Goal: Information Seeking & Learning: Compare options

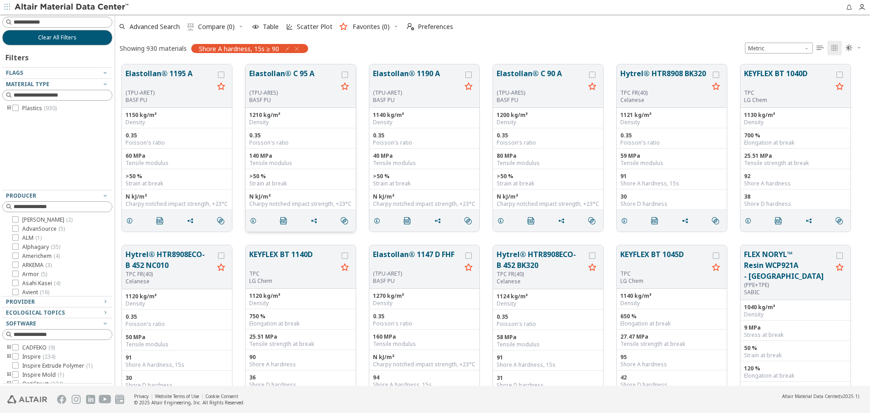
scroll to position [321, 748]
click at [10, 110] on icon "toogle group" at bounding box center [9, 108] width 6 height 7
click at [22, 120] on icon "toogle group" at bounding box center [22, 117] width 6 height 7
click at [70, 142] on span "( 258 )" at bounding box center [68, 139] width 13 height 8
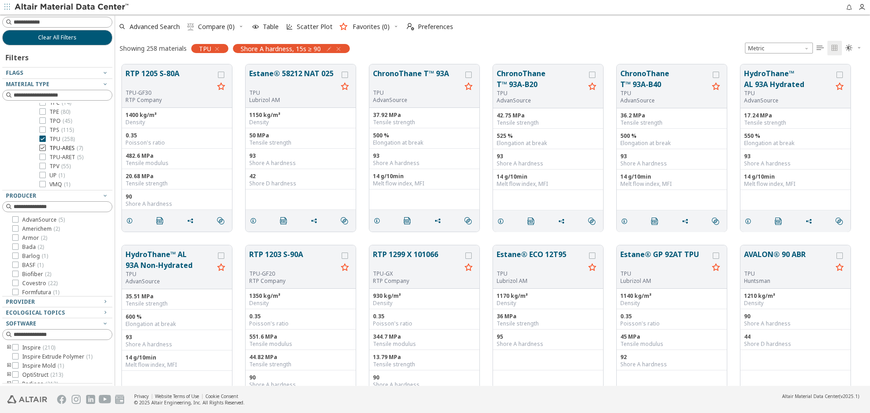
click at [64, 146] on span "TPU-ARES ( 7 )" at bounding box center [66, 148] width 34 height 7
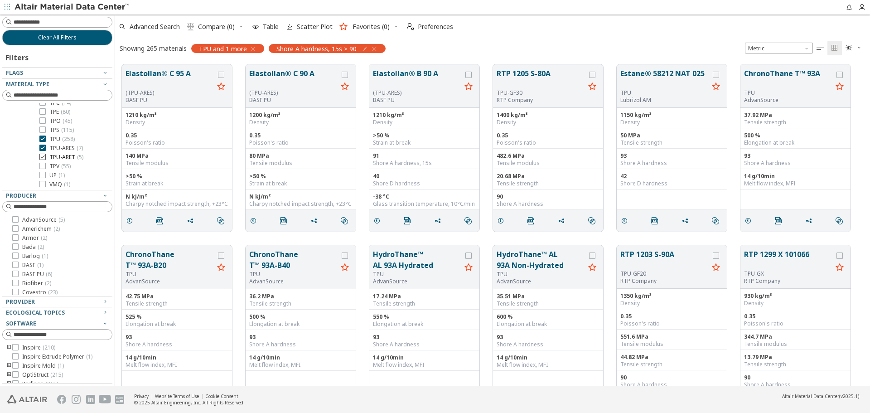
click at [72, 157] on span "TPU-ARET ( 5 )" at bounding box center [66, 157] width 34 height 7
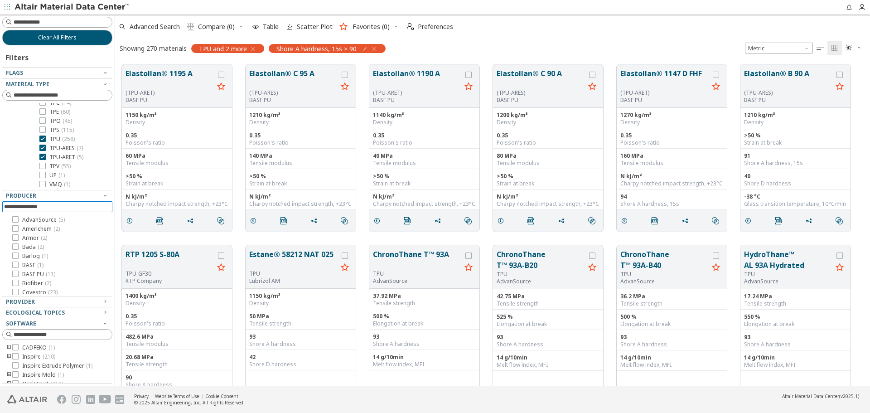
click at [33, 208] on input at bounding box center [58, 207] width 108 height 10
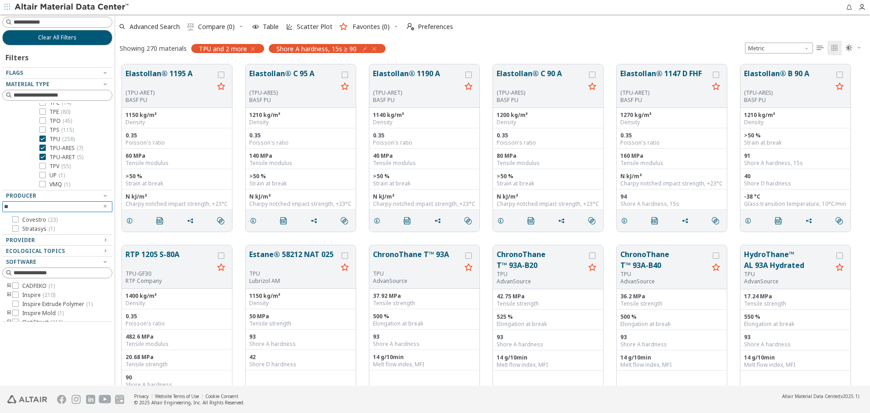
type input "*"
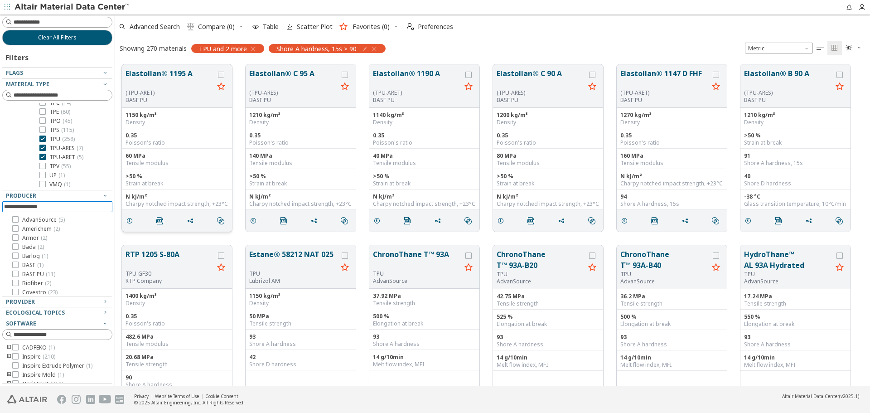
click at [172, 74] on button "Elastollan® 1195 A" at bounding box center [169, 78] width 88 height 21
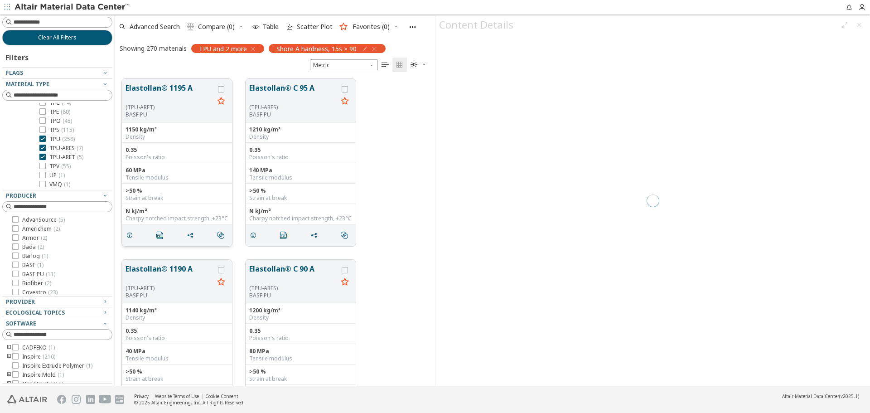
scroll to position [307, 313]
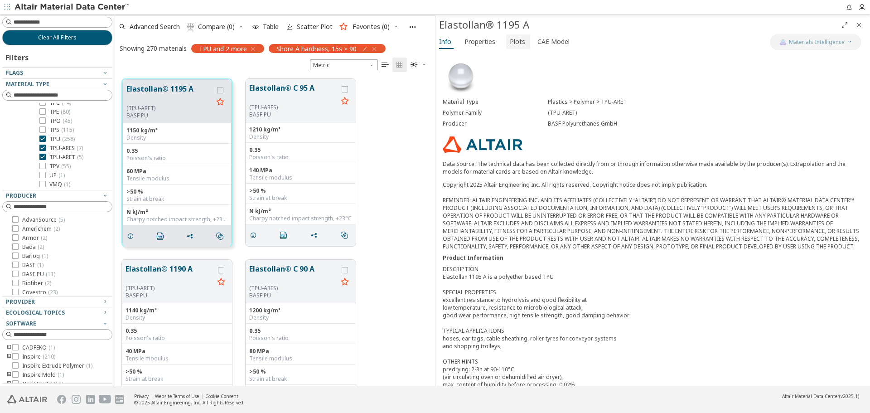
click at [515, 47] on span "Plots" at bounding box center [517, 41] width 15 height 14
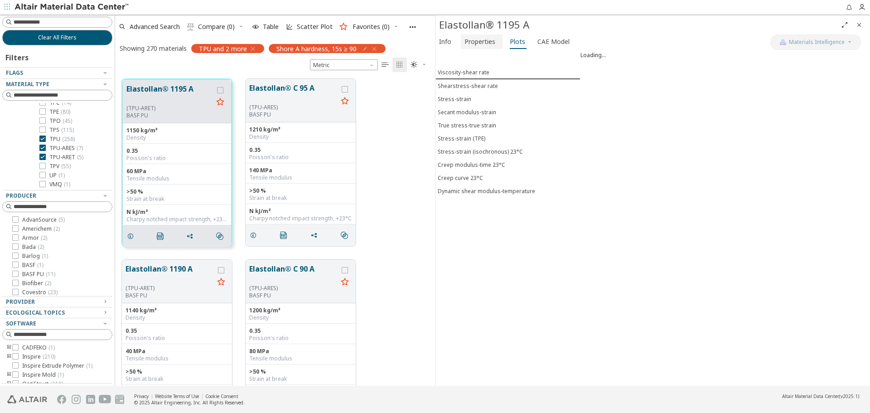
click at [480, 43] on span "Properties" at bounding box center [479, 41] width 31 height 14
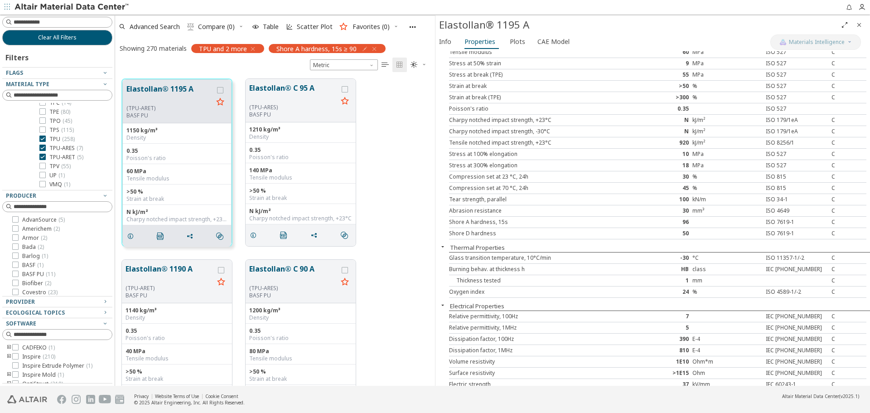
scroll to position [91, 0]
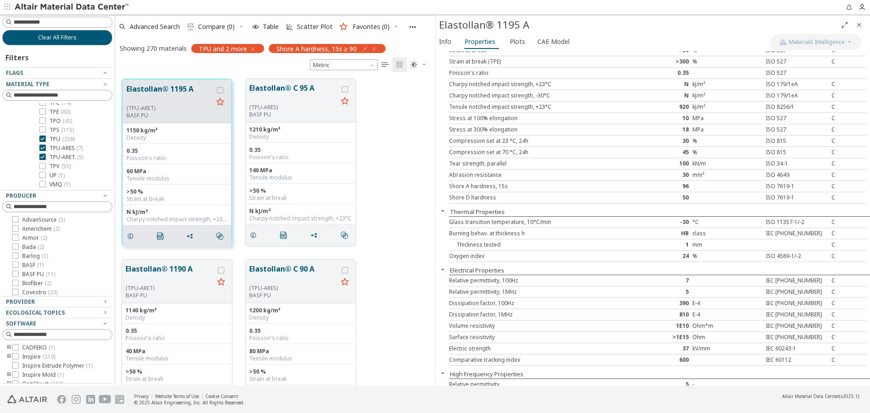
click at [862, 24] on icon "Close" at bounding box center [858, 24] width 7 height 7
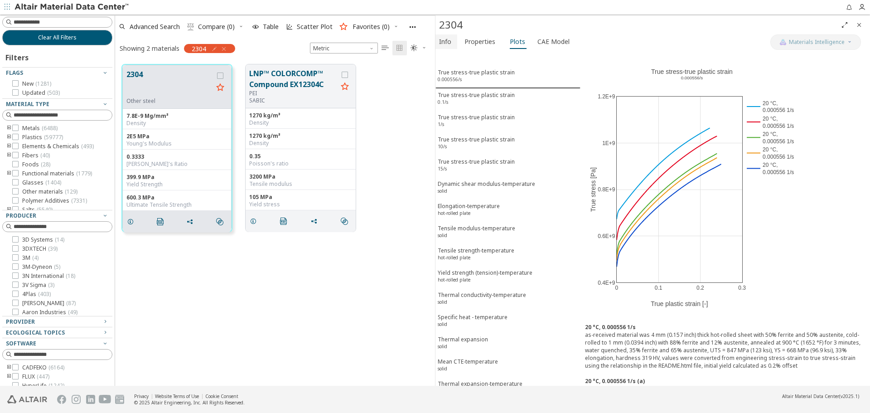
click at [446, 36] on span "Info" at bounding box center [445, 41] width 12 height 14
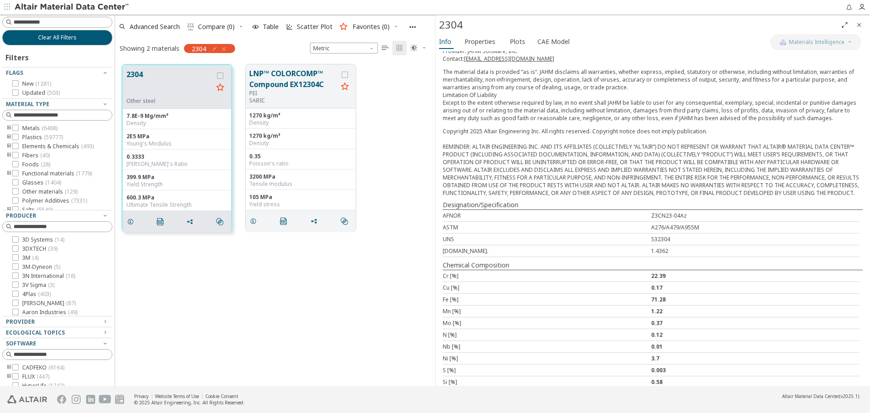
scroll to position [173, 0]
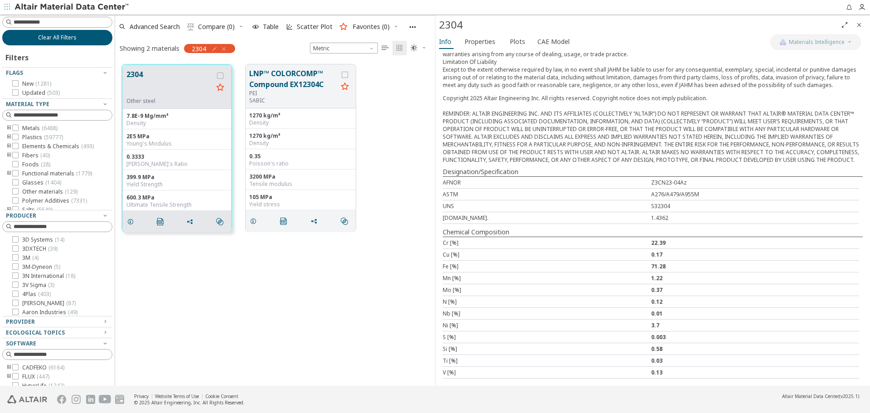
click at [90, 36] on button "Clear All Filters" at bounding box center [57, 37] width 110 height 15
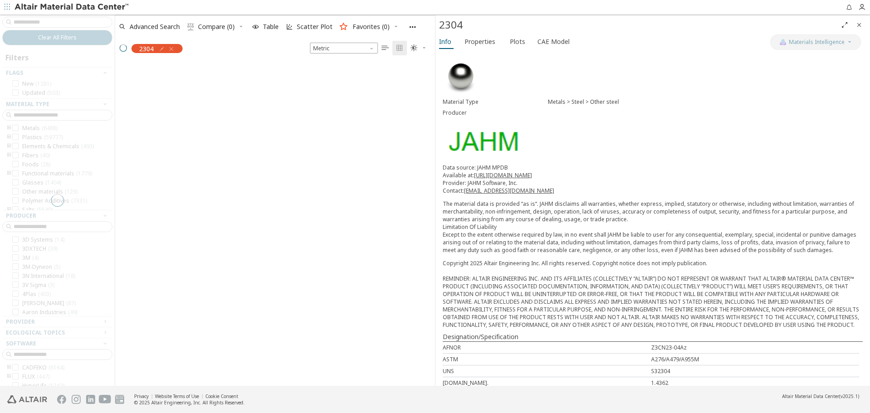
scroll to position [321, 313]
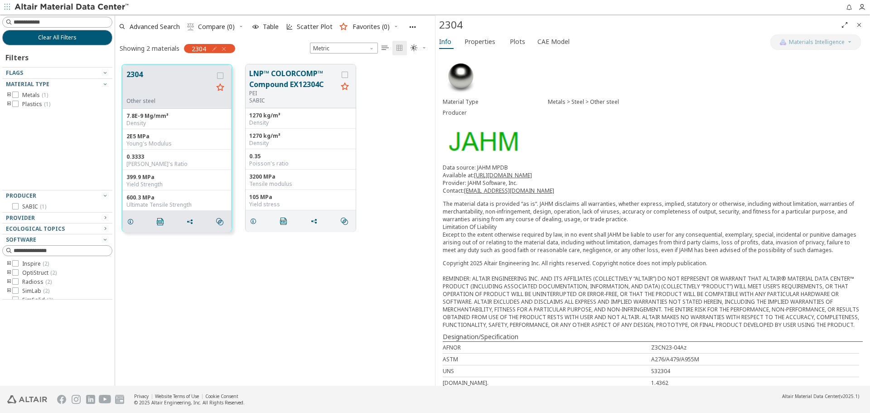
click at [860, 24] on icon "Close" at bounding box center [858, 24] width 7 height 7
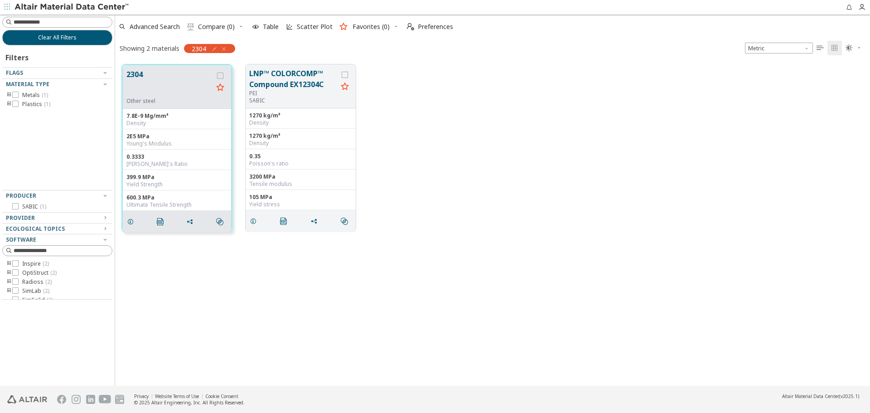
scroll to position [321, 748]
click at [88, 41] on button "Clear All Filters" at bounding box center [57, 37] width 110 height 15
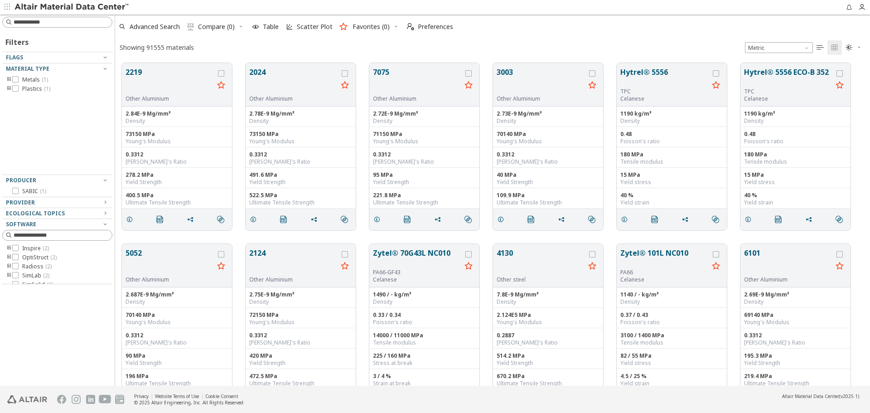
scroll to position [323, 748]
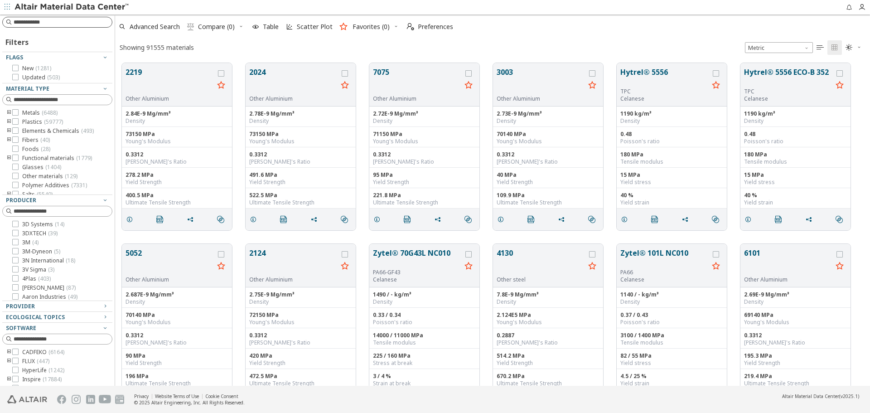
click at [87, 19] on input at bounding box center [63, 22] width 98 height 9
paste input "******"
type input "******"
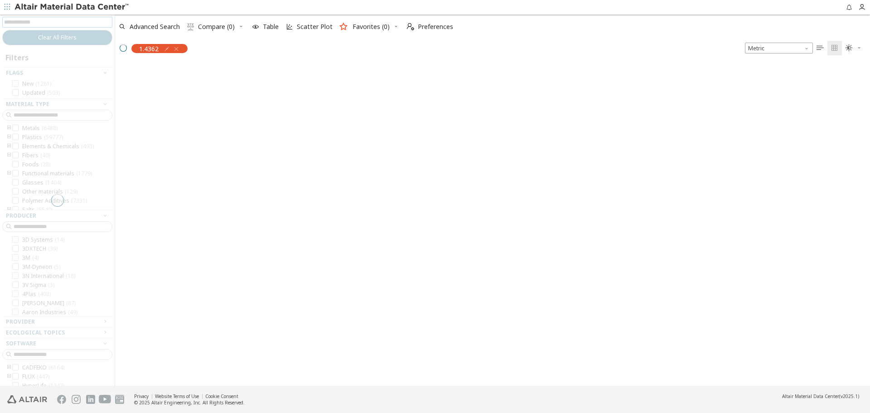
scroll to position [321, 748]
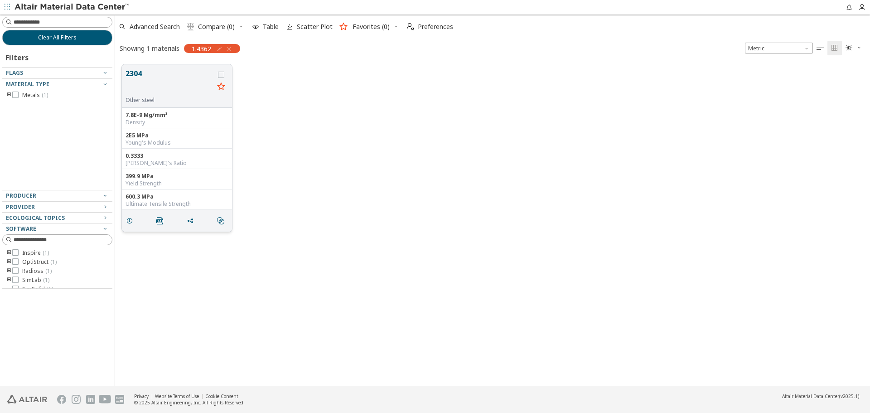
click at [136, 74] on button "2304" at bounding box center [169, 82] width 88 height 29
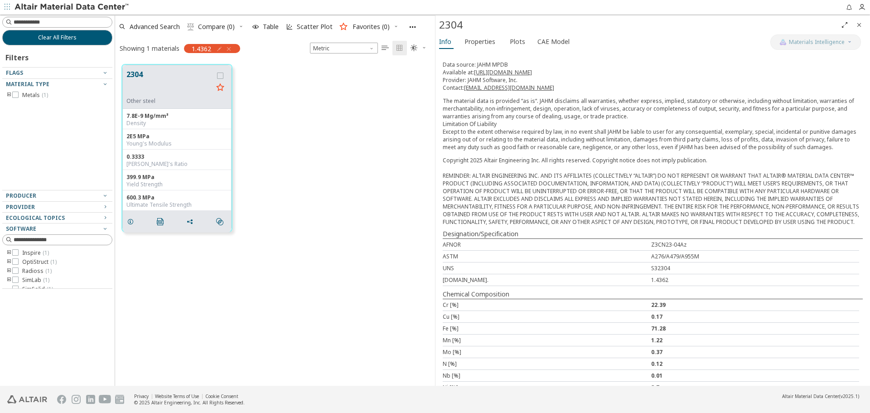
scroll to position [37, 0]
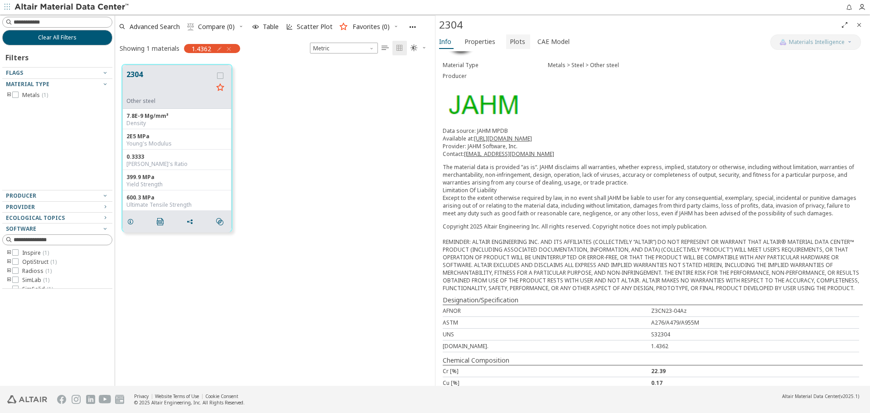
click at [510, 40] on span "Plots" at bounding box center [517, 41] width 15 height 14
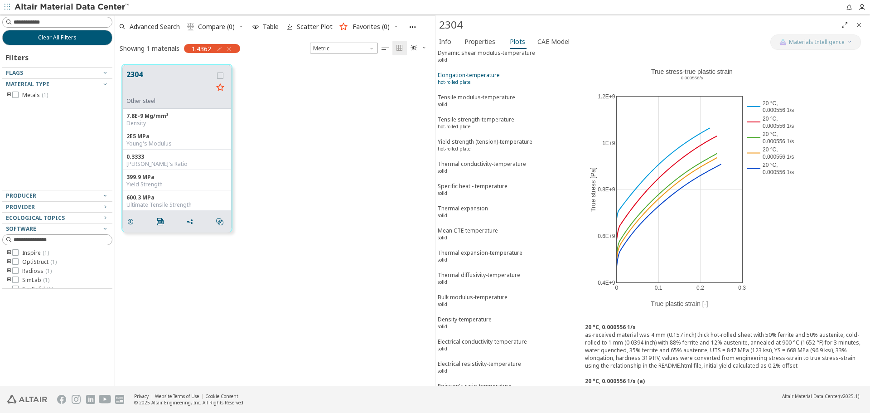
scroll to position [147, 0]
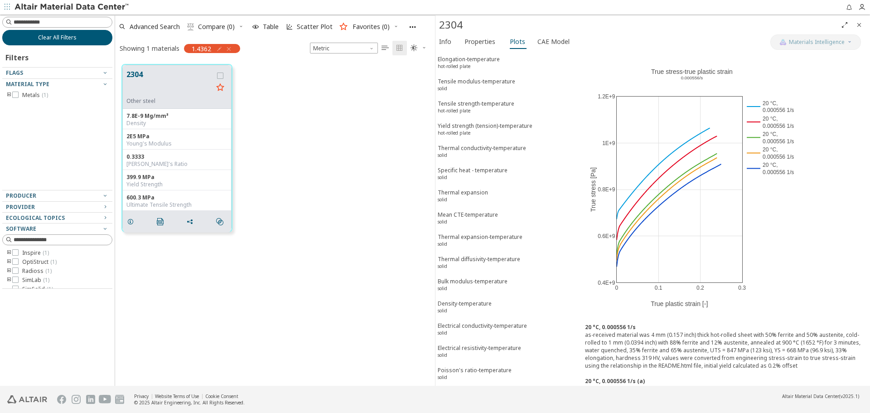
click at [69, 44] on button "Clear All Filters" at bounding box center [57, 37] width 110 height 15
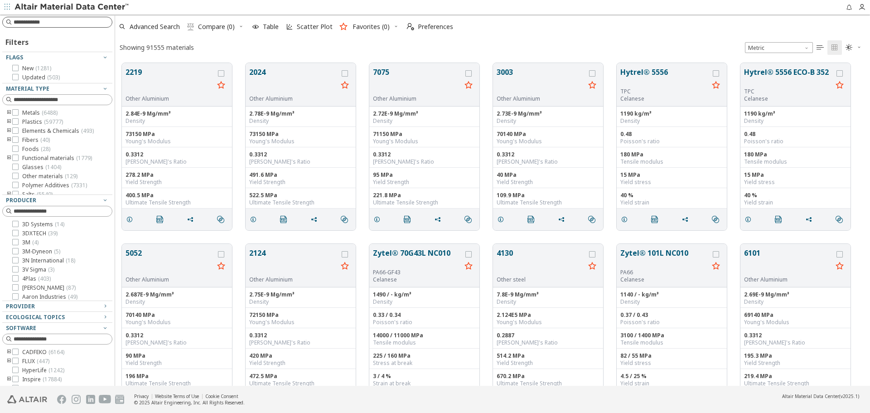
scroll to position [323, 748]
click at [82, 24] on input at bounding box center [58, 22] width 108 height 10
paste input "******"
type input "******"
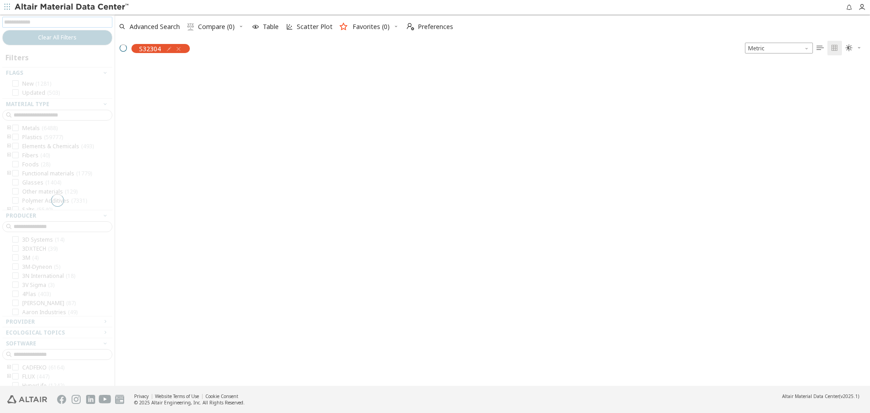
scroll to position [321, 748]
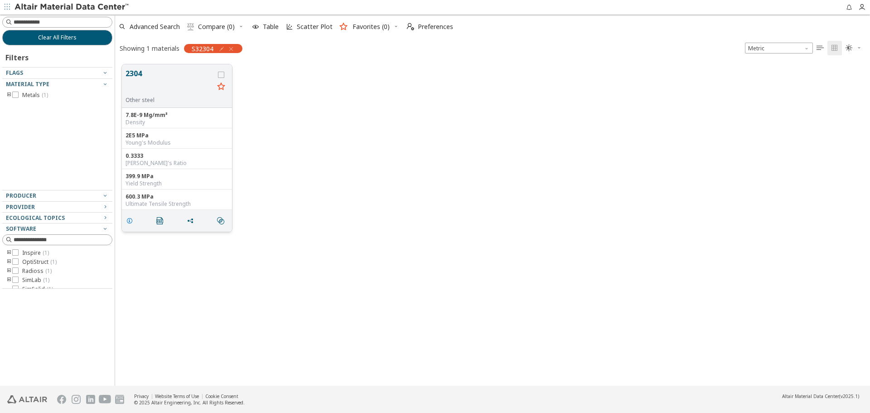
click at [127, 222] on icon "grid" at bounding box center [129, 220] width 7 height 7
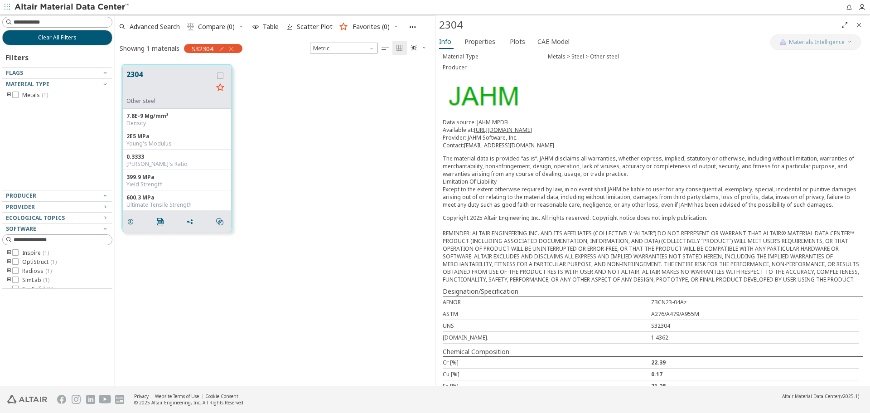
scroll to position [173, 0]
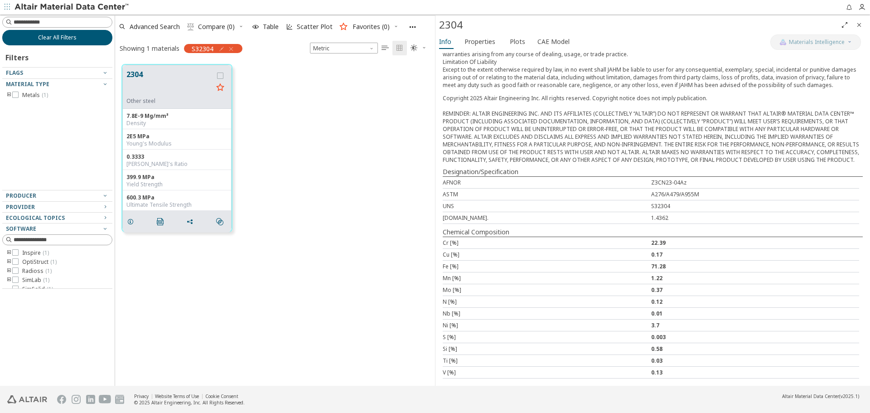
click at [96, 37] on button "Clear All Filters" at bounding box center [57, 37] width 110 height 15
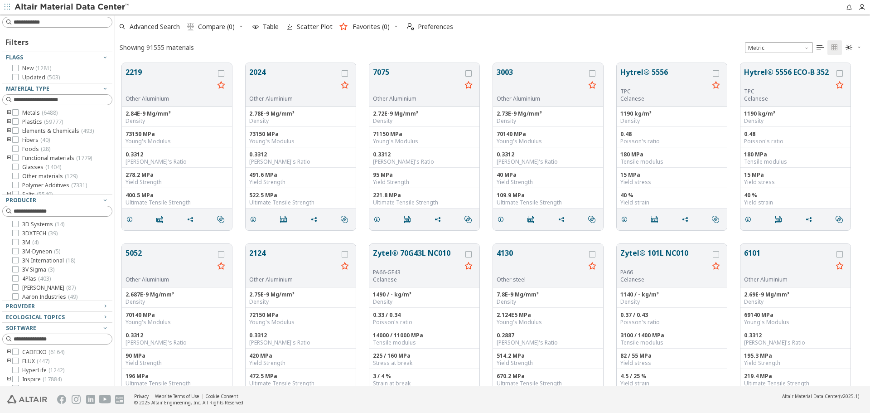
scroll to position [323, 748]
click at [97, 25] on input at bounding box center [63, 22] width 98 height 9
type input "****"
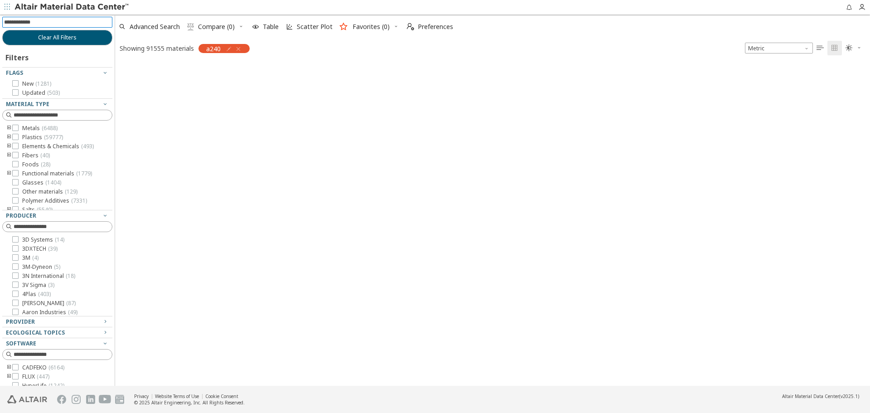
scroll to position [321, 748]
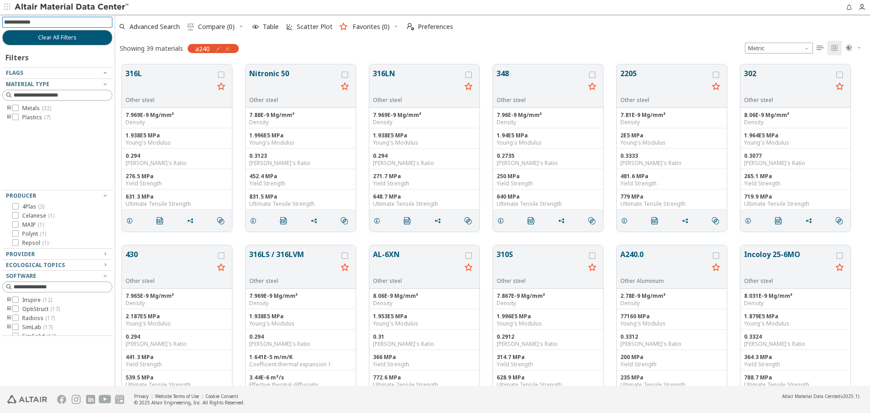
click at [10, 107] on icon "toogle group" at bounding box center [9, 108] width 6 height 7
click at [22, 126] on icon "toogle group" at bounding box center [22, 126] width 6 height 7
click at [30, 125] on icon at bounding box center [29, 126] width 6 height 6
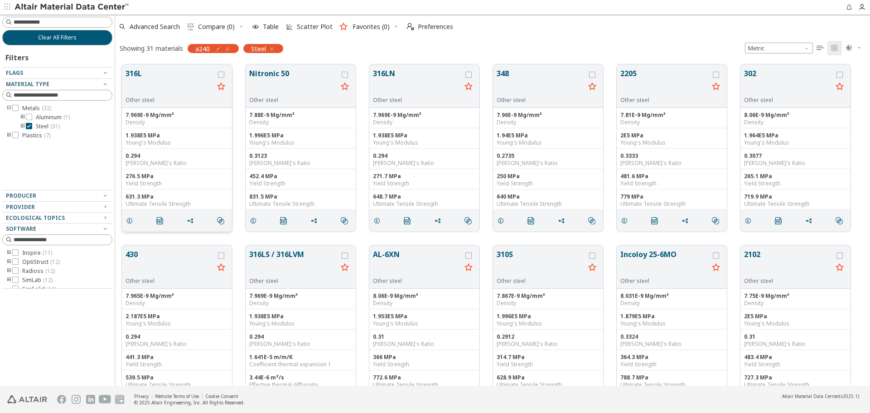
click at [148, 75] on button "316L" at bounding box center [169, 82] width 88 height 29
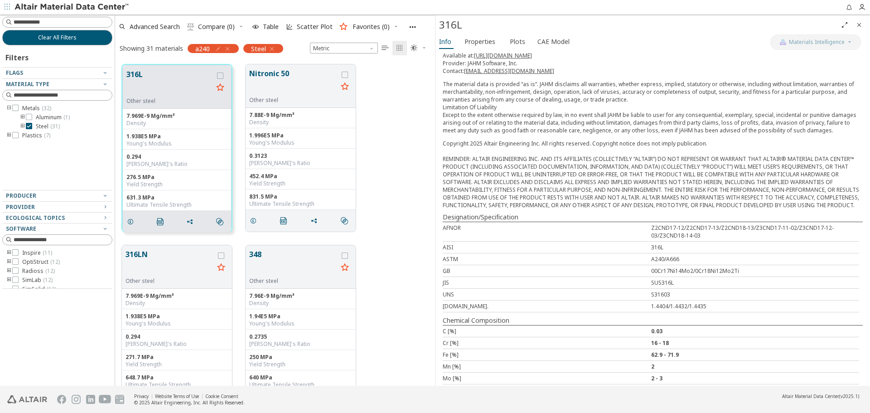
scroll to position [136, 0]
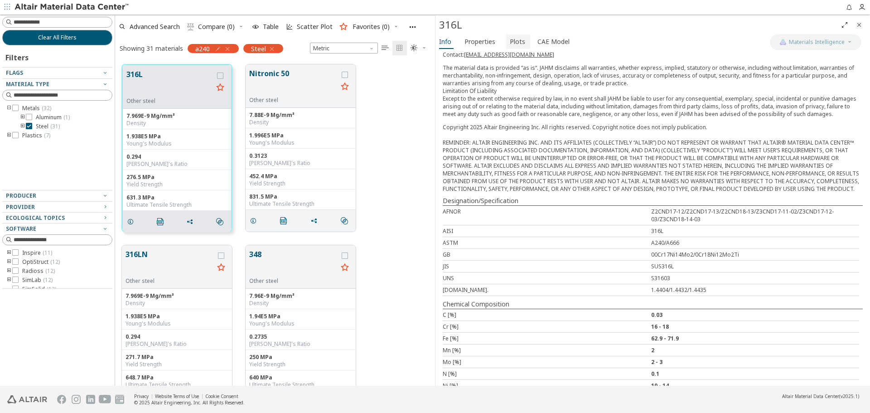
click at [521, 48] on button "Plots" at bounding box center [518, 41] width 24 height 14
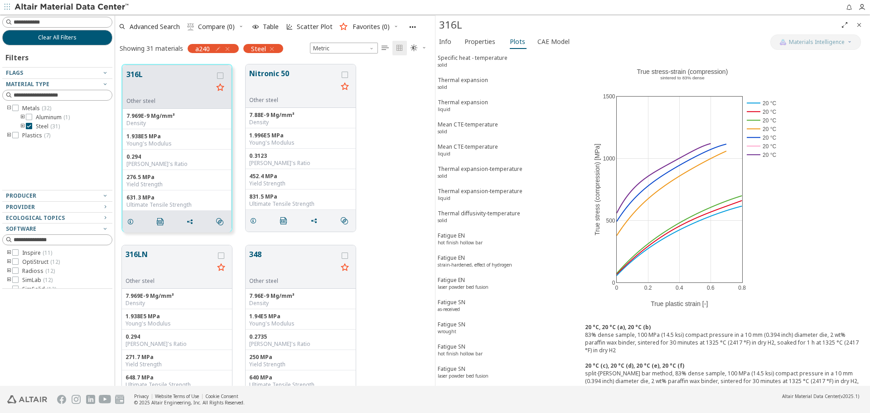
scroll to position [725, 0]
click at [448, 42] on span "Info" at bounding box center [445, 41] width 12 height 14
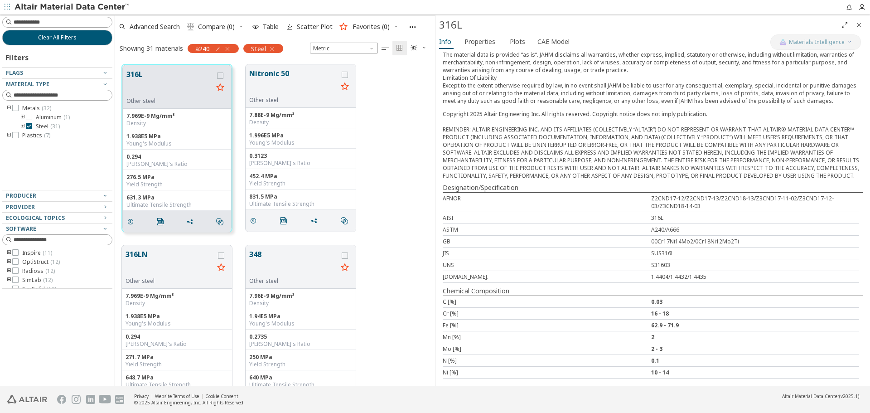
scroll to position [157, 0]
click at [475, 44] on span "Properties" at bounding box center [479, 41] width 31 height 14
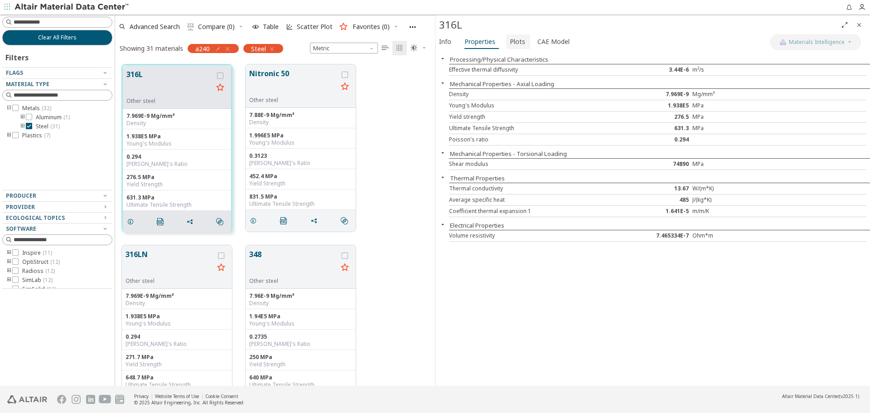
click at [520, 45] on span "Plots" at bounding box center [517, 41] width 15 height 14
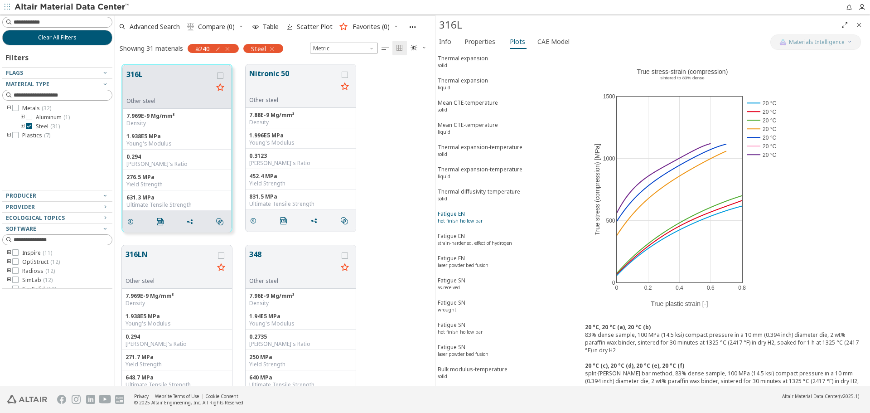
click at [504, 217] on span "Fatigue EN hot finish hollow bar" at bounding box center [508, 218] width 140 height 17
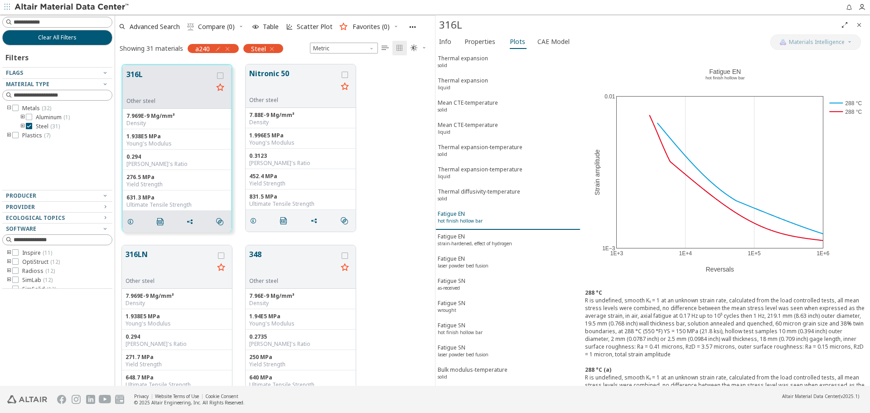
scroll to position [770, 0]
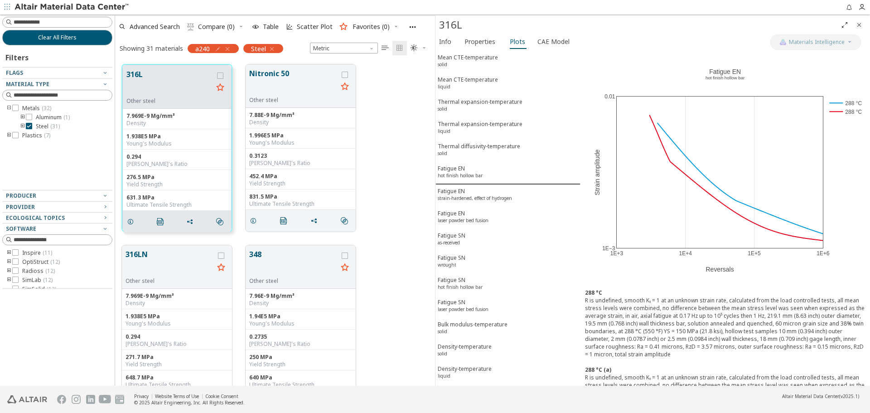
click at [217, 48] on icon "button" at bounding box center [217, 48] width 7 height 7
click at [191, 62] on div "****" at bounding box center [178, 68] width 69 height 20
click at [200, 68] on input "****" at bounding box center [178, 68] width 59 height 10
type input "****"
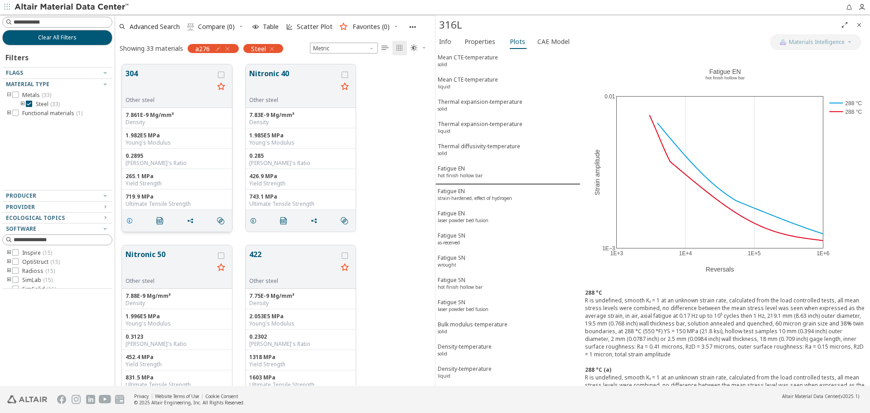
click at [127, 219] on icon "grid" at bounding box center [129, 220] width 7 height 7
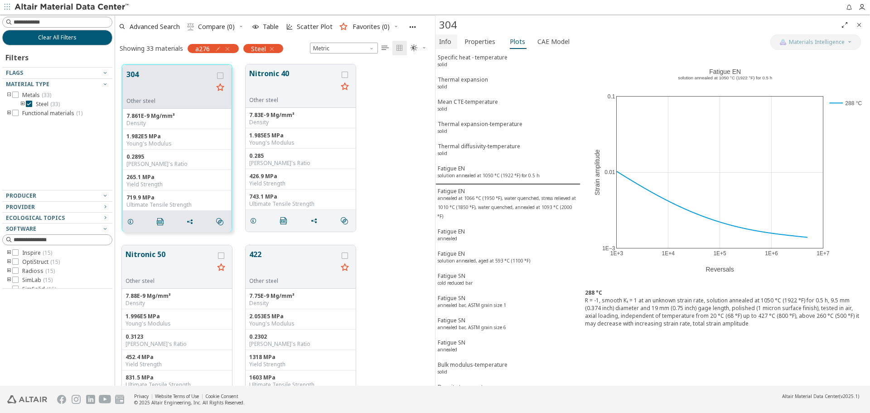
click at [451, 46] on span "Info" at bounding box center [446, 41] width 14 height 14
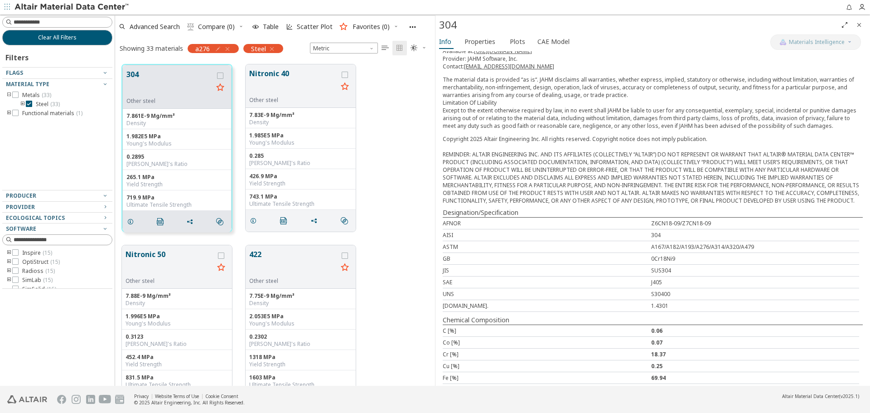
scroll to position [136, 0]
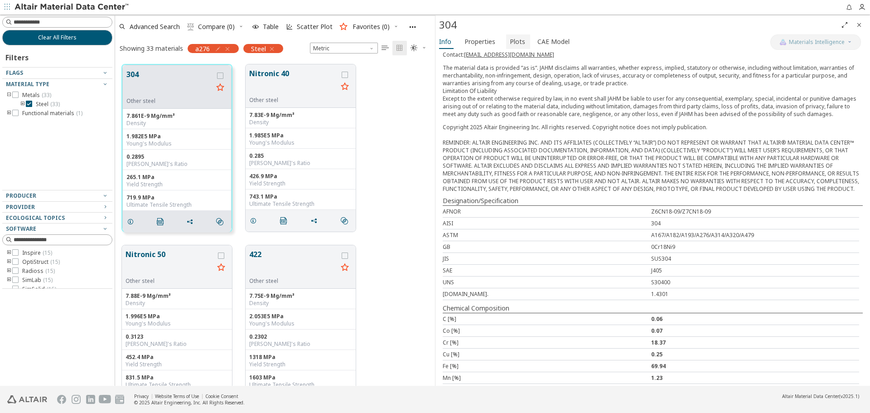
click at [514, 41] on span "Plots" at bounding box center [517, 41] width 15 height 14
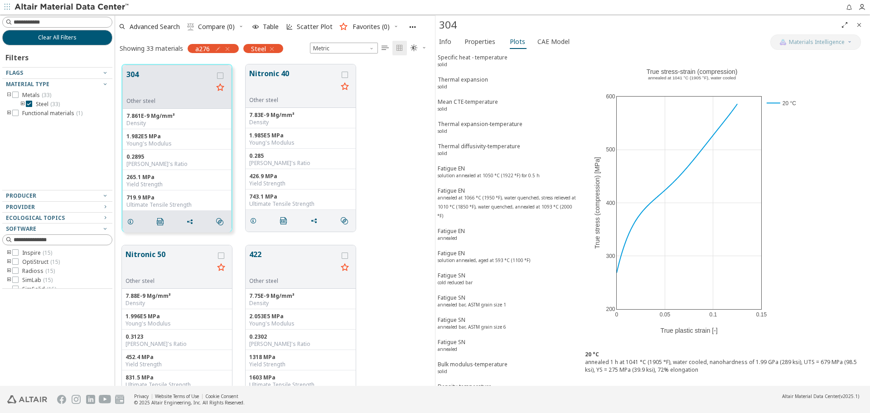
scroll to position [815, 0]
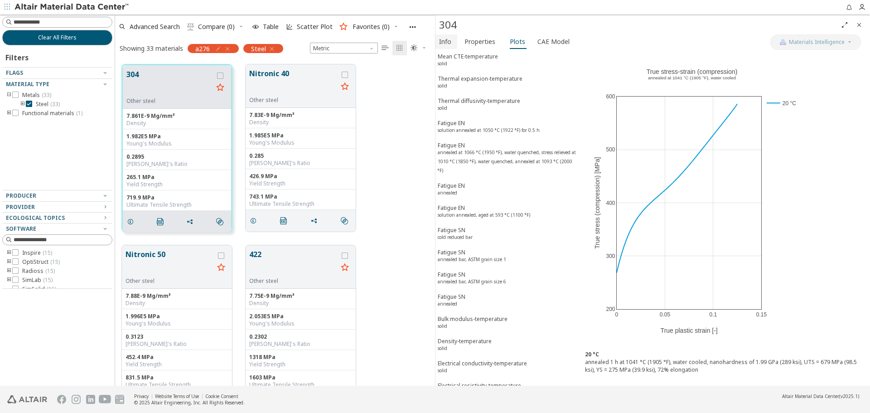
click at [450, 47] on span "Info" at bounding box center [445, 41] width 12 height 14
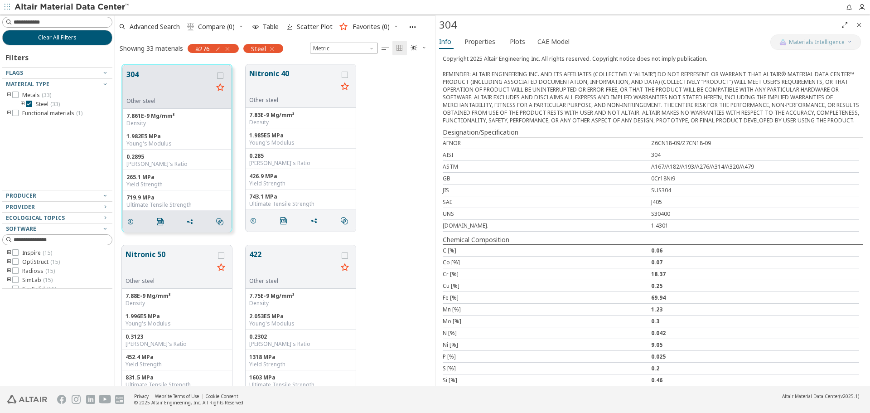
scroll to position [220, 0]
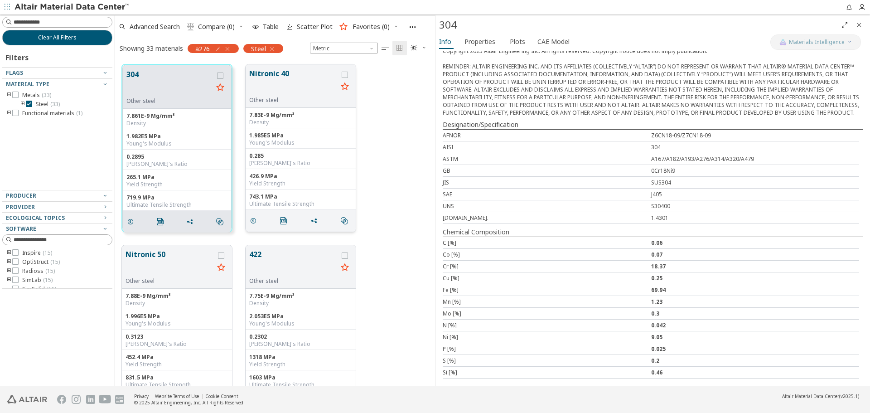
click at [279, 73] on button "Nitronic 40" at bounding box center [293, 82] width 88 height 29
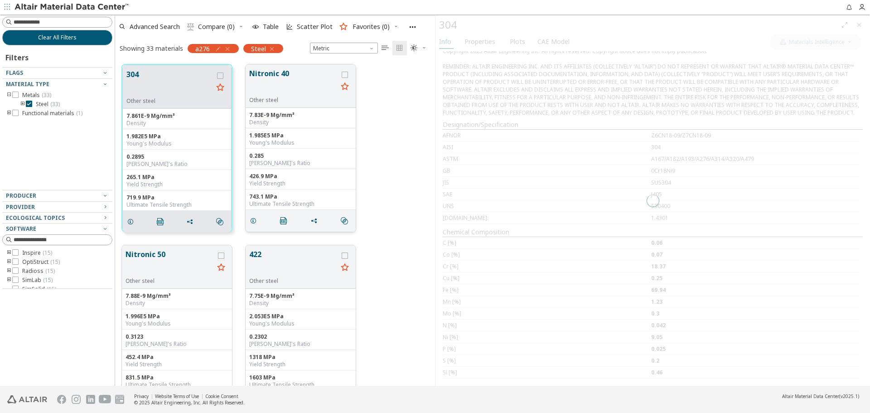
scroll to position [114, 0]
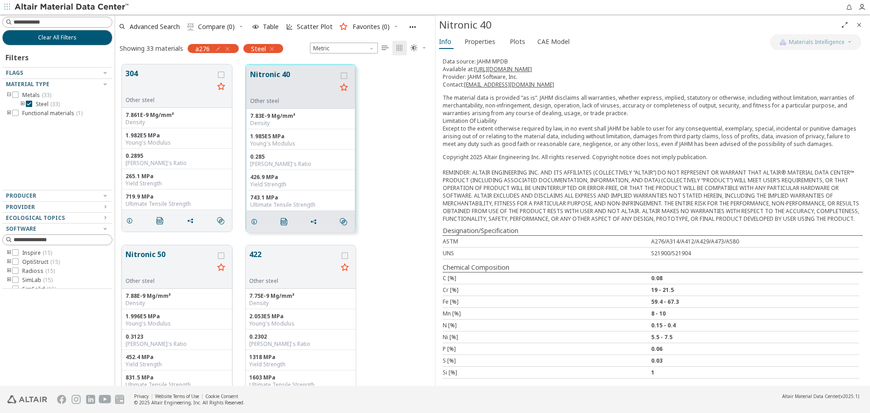
click at [175, 261] on button "Nitronic 50" at bounding box center [169, 263] width 88 height 29
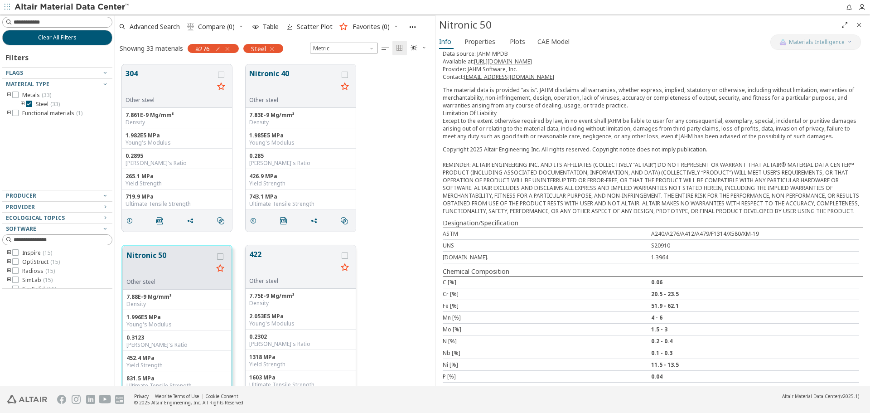
scroll to position [161, 0]
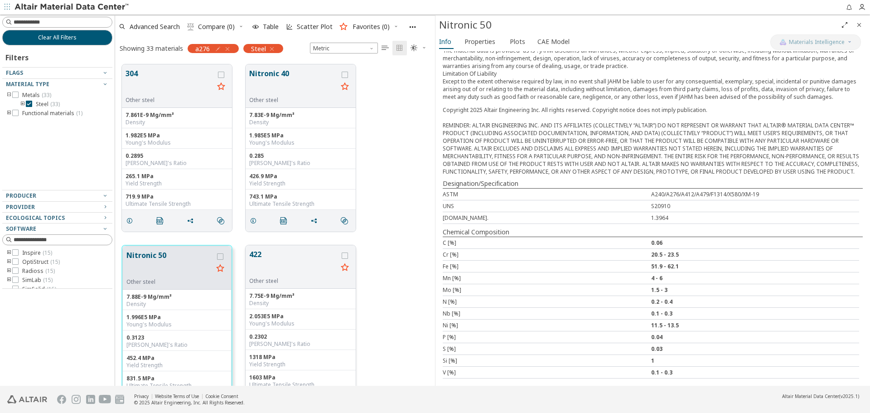
click at [268, 259] on button "422" at bounding box center [293, 263] width 88 height 29
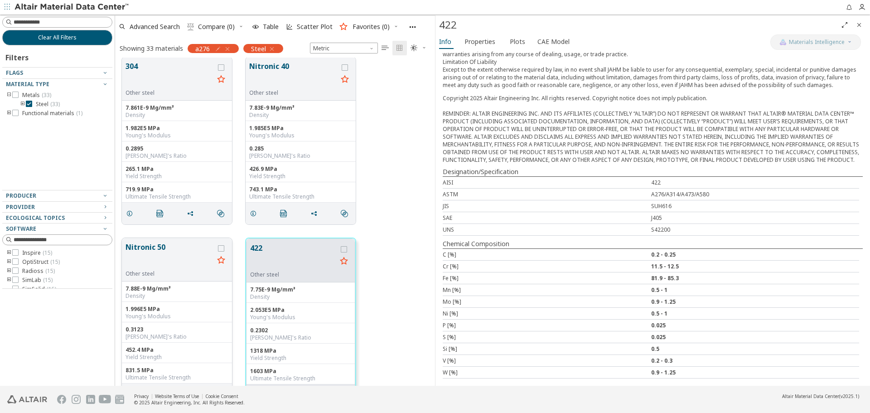
scroll to position [136, 0]
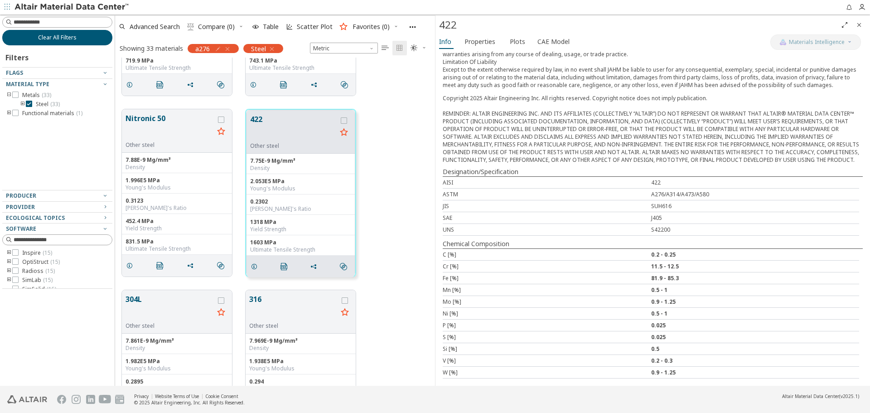
click at [95, 35] on button "Clear All Filters" at bounding box center [57, 37] width 110 height 15
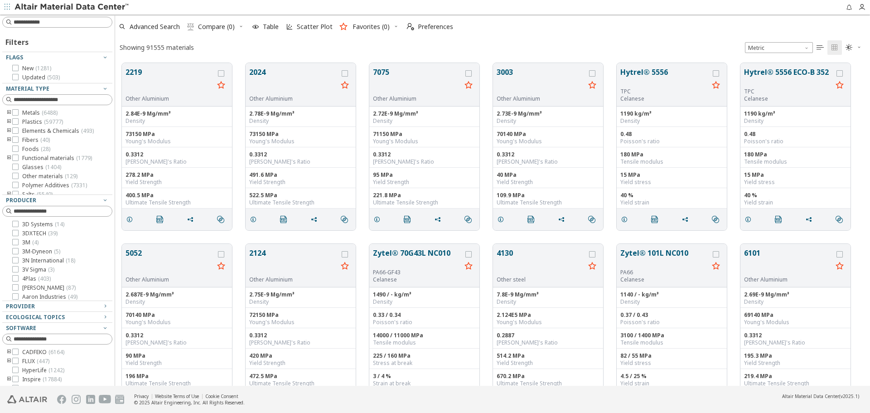
scroll to position [323, 748]
click at [77, 24] on input at bounding box center [58, 22] width 108 height 10
paste input "*********"
type input "*********"
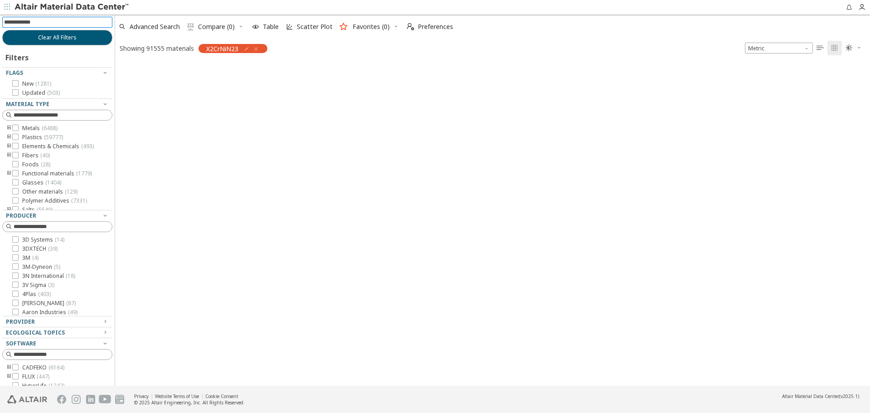
scroll to position [321, 748]
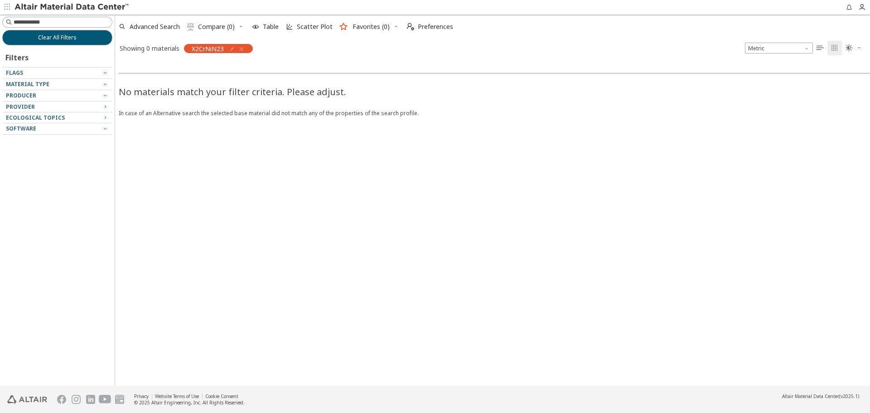
click at [233, 49] on icon "button" at bounding box center [231, 48] width 7 height 7
drag, startPoint x: 193, startPoint y: 67, endPoint x: 183, endPoint y: 69, distance: 10.7
click at [183, 69] on input "*********" at bounding box center [192, 68] width 59 height 10
type input "******"
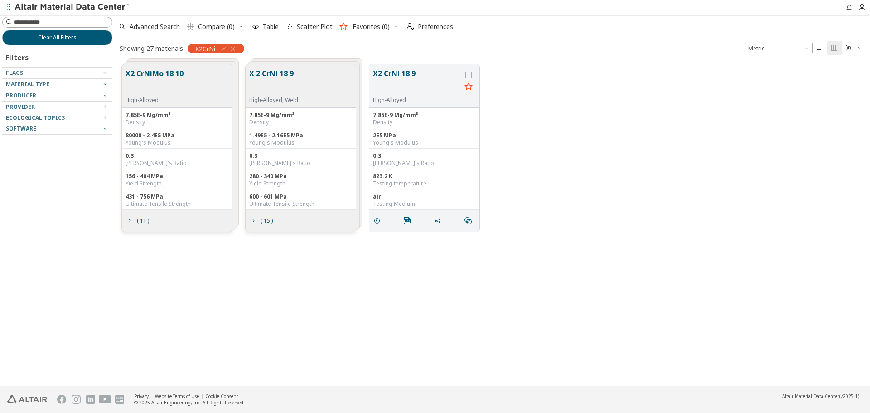
scroll to position [321, 748]
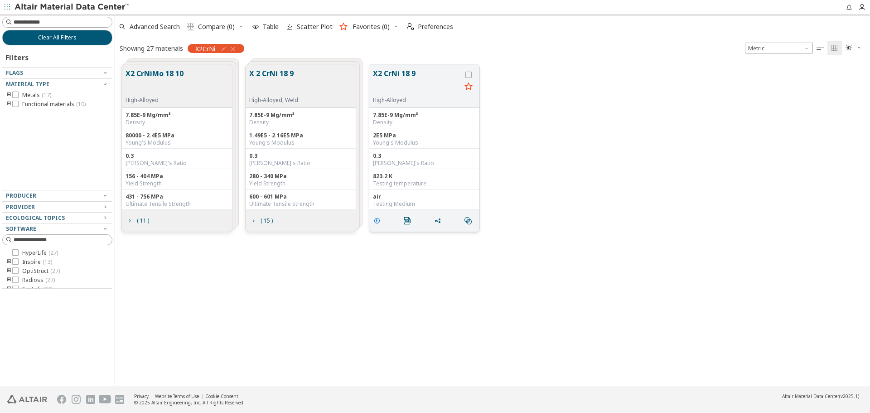
click at [376, 222] on icon "grid" at bounding box center [376, 220] width 7 height 7
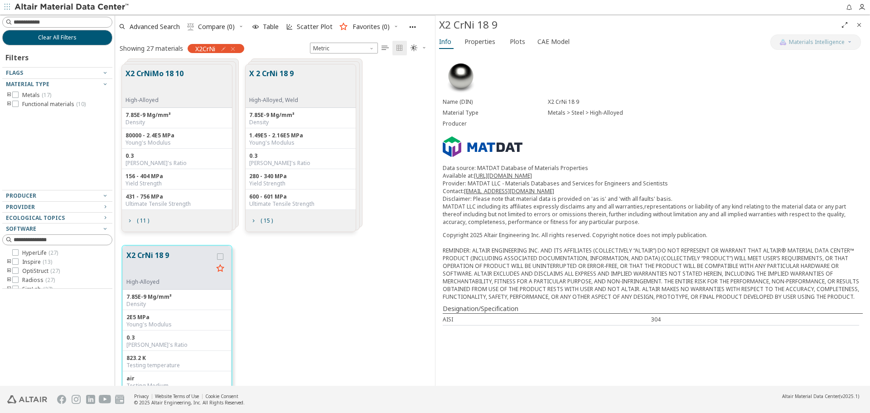
click at [224, 48] on icon "button" at bounding box center [223, 48] width 7 height 7
type input "*******"
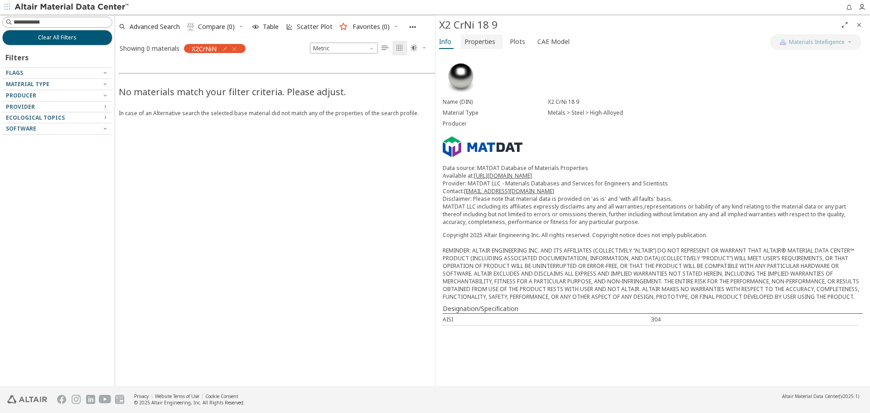
click at [477, 45] on span "Properties" at bounding box center [479, 41] width 31 height 14
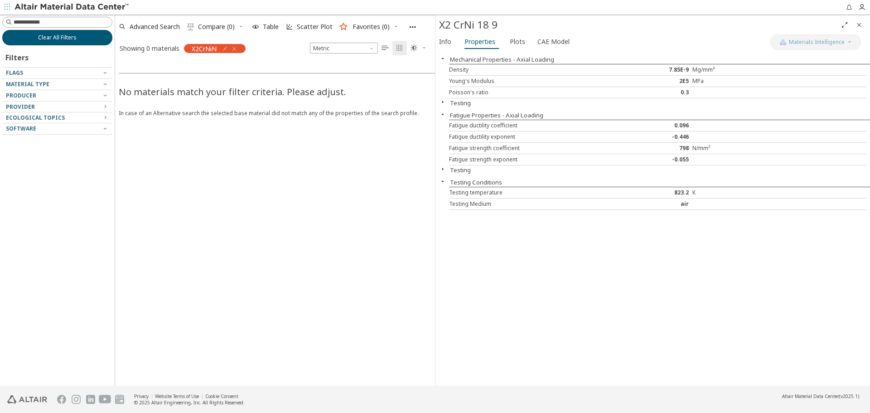
click at [80, 39] on button "Clear All Filters" at bounding box center [57, 37] width 110 height 15
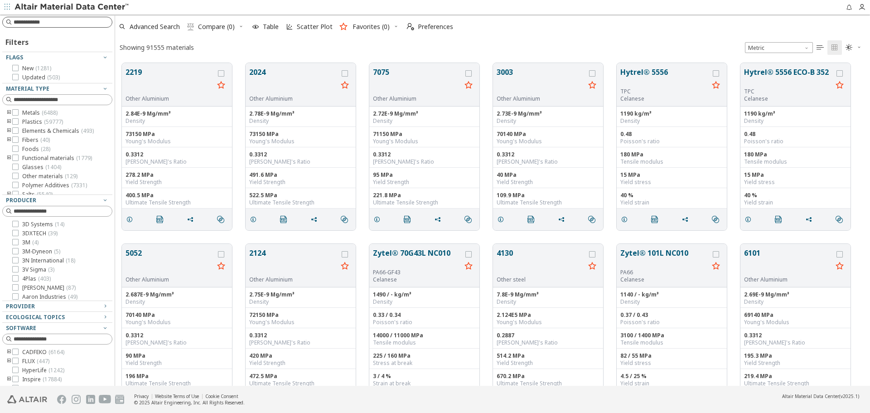
scroll to position [7, 7]
click at [134, 25] on span "Advanced Search" at bounding box center [155, 27] width 50 height 6
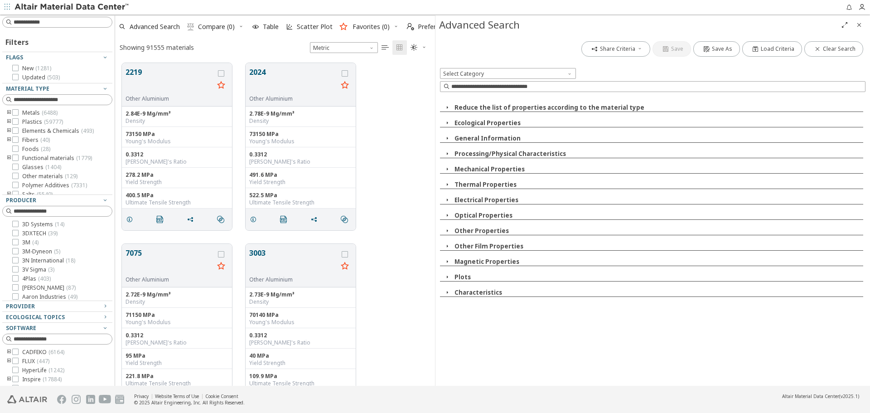
scroll to position [323, 313]
click at [476, 140] on button "General Information" at bounding box center [487, 138] width 66 height 8
click at [501, 154] on button "Designation/Specification" at bounding box center [500, 153] width 83 height 8
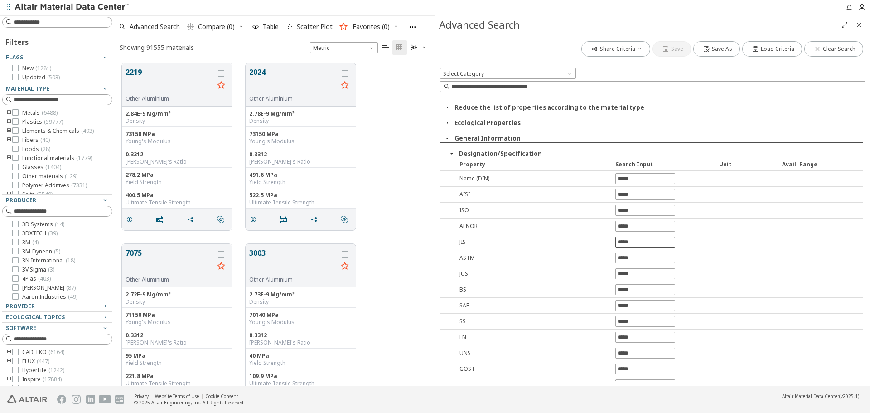
click at [651, 241] on input "text" at bounding box center [645, 242] width 59 height 10
type input "***"
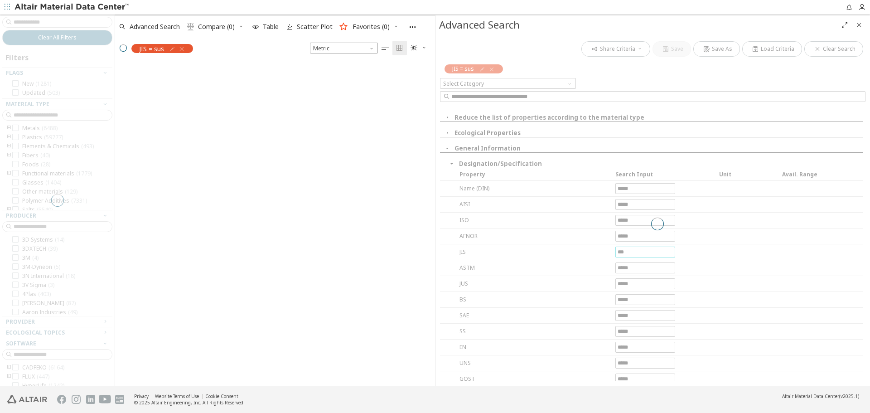
scroll to position [321, 313]
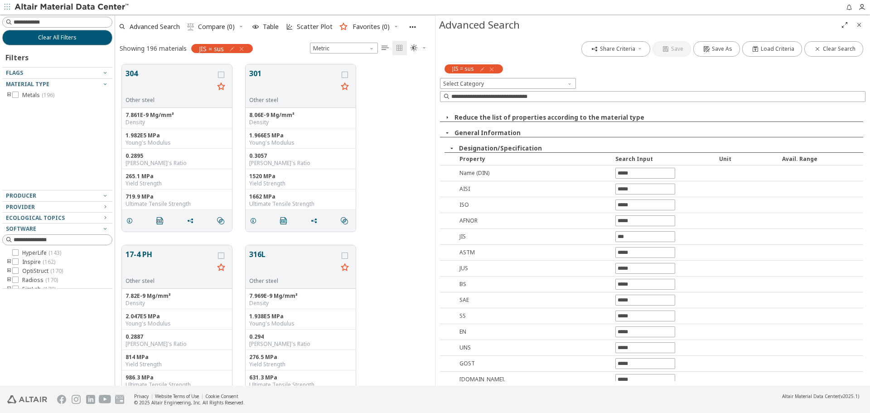
click at [232, 48] on icon "button" at bounding box center [231, 48] width 7 height 7
click at [178, 70] on input "***" at bounding box center [171, 71] width 16 height 10
type input "****"
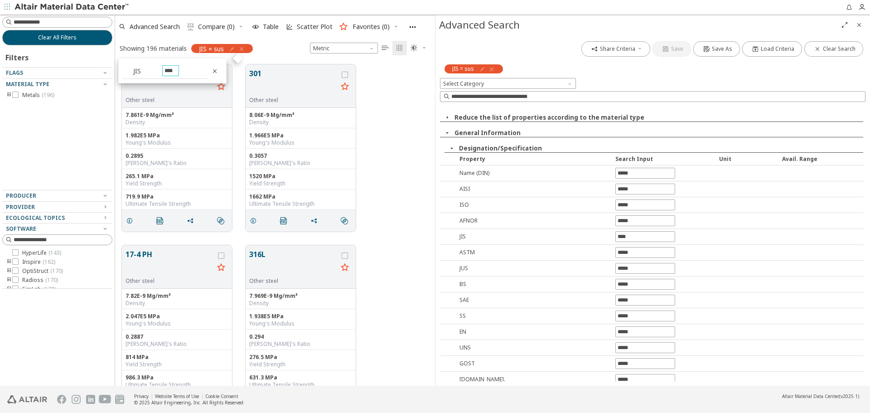
type input "*****"
type input "******"
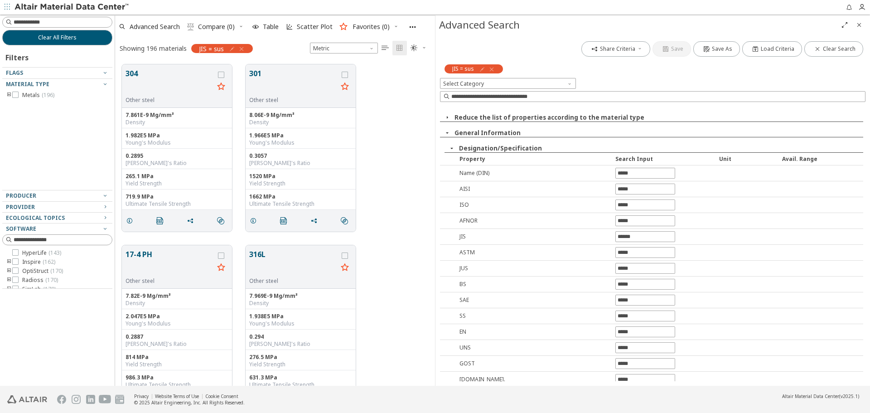
click at [226, 44] on button "button" at bounding box center [231, 48] width 10 height 9
click at [232, 51] on icon "button" at bounding box center [231, 48] width 7 height 7
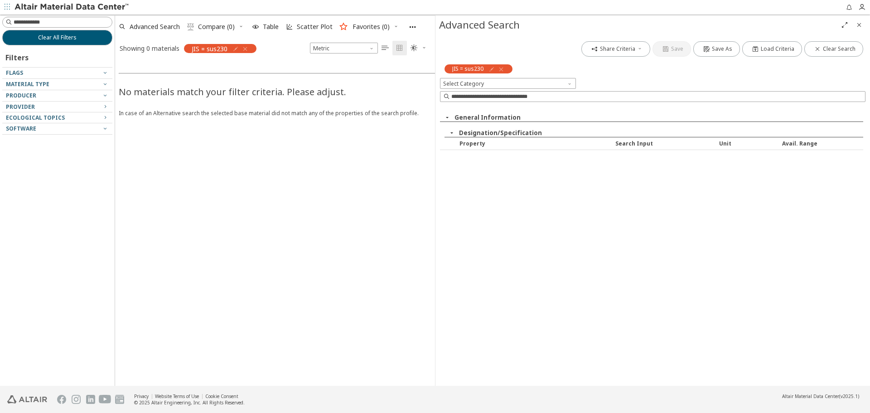
click at [858, 24] on icon "Close" at bounding box center [858, 24] width 7 height 7
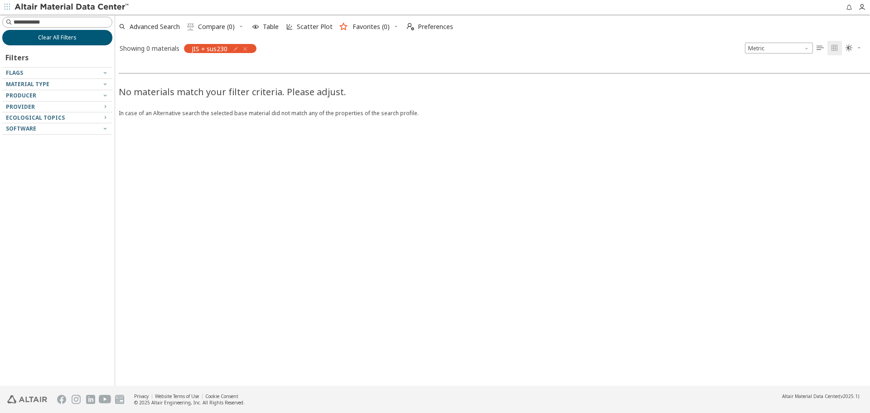
click at [100, 37] on button "Clear All Filters" at bounding box center [57, 37] width 110 height 15
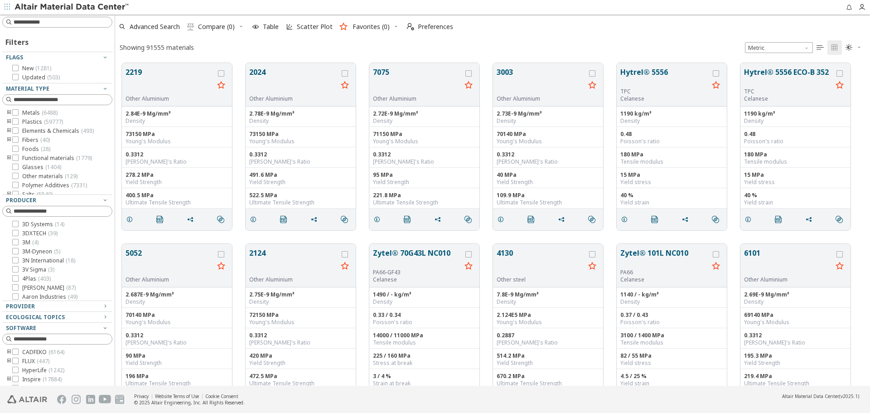
scroll to position [7, 7]
click at [98, 17] on div at bounding box center [57, 22] width 110 height 11
click at [92, 19] on input at bounding box center [63, 22] width 98 height 9
type input "****"
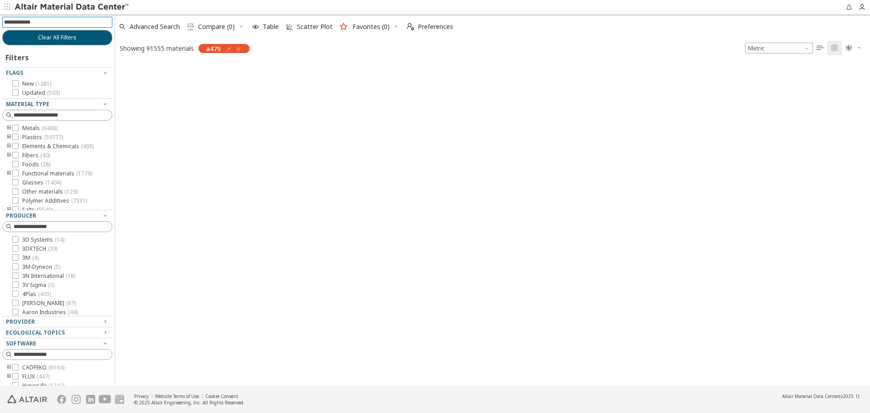
scroll to position [321, 748]
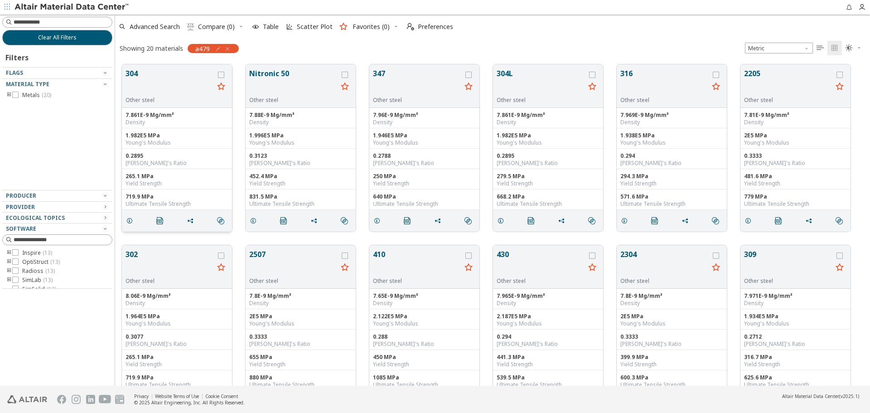
click at [155, 83] on button "304" at bounding box center [169, 82] width 88 height 29
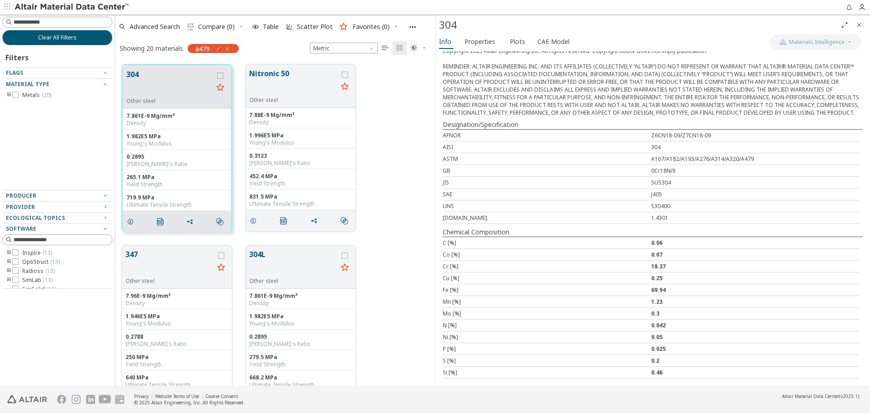
scroll to position [220, 0]
click at [858, 26] on icon "Close" at bounding box center [858, 24] width 7 height 7
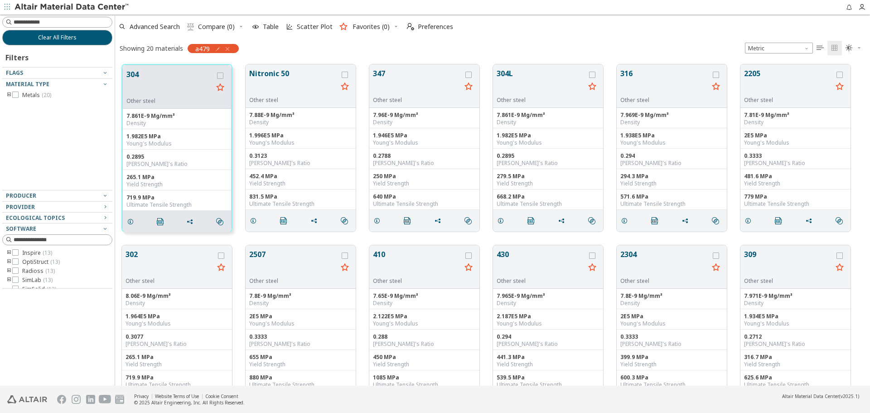
click at [218, 51] on icon "button" at bounding box center [217, 48] width 7 height 7
click at [200, 63] on input "****" at bounding box center [178, 68] width 59 height 10
type input "*****"
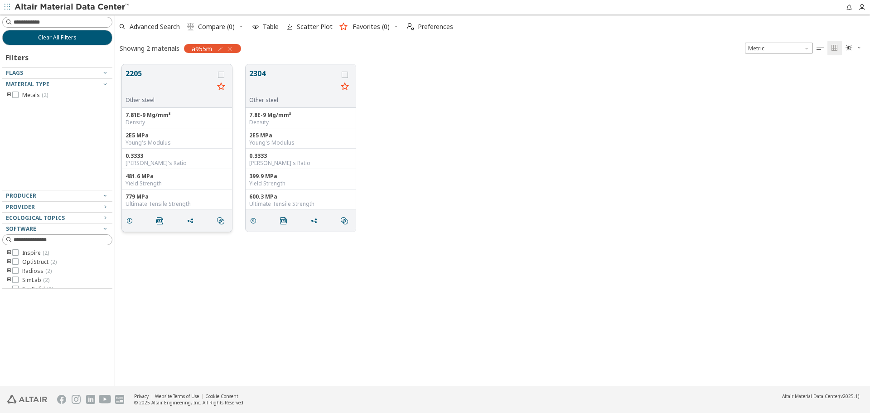
click at [150, 87] on button "2205" at bounding box center [169, 82] width 88 height 29
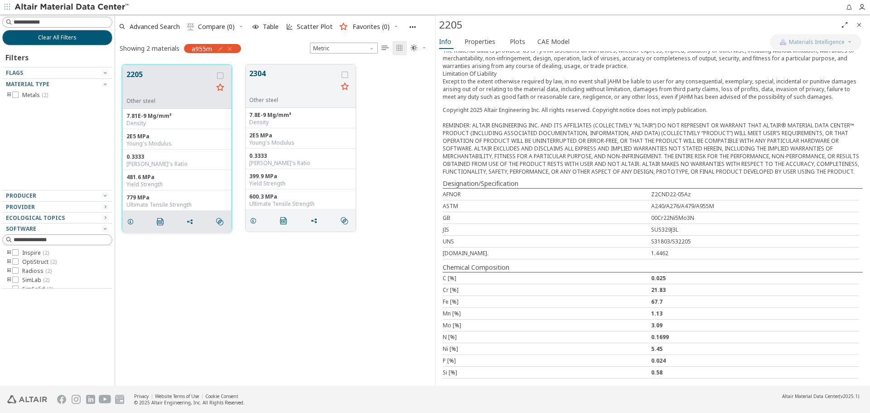
scroll to position [161, 0]
click at [222, 76] on icon "grid" at bounding box center [220, 75] width 6 height 6
click at [342, 78] on div "grid" at bounding box center [344, 86] width 14 height 36
click at [346, 76] on icon "grid" at bounding box center [345, 75] width 6 height 6
click at [214, 28] on span "Compare (2)" at bounding box center [216, 27] width 37 height 6
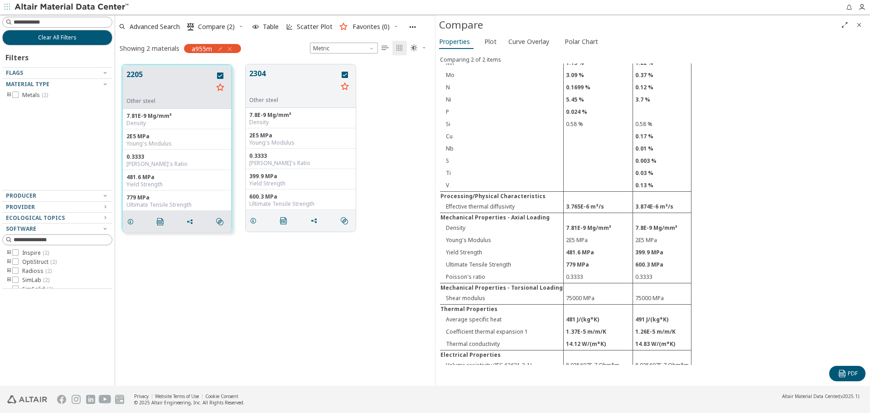
scroll to position [233, 0]
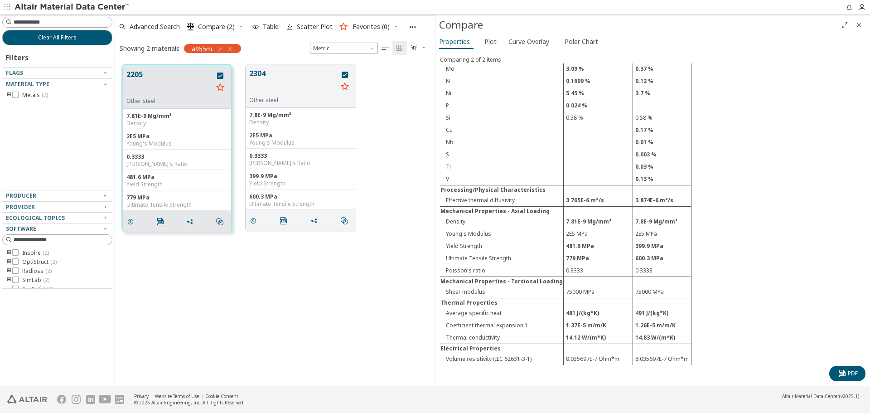
click at [862, 24] on icon "Close" at bounding box center [858, 24] width 7 height 7
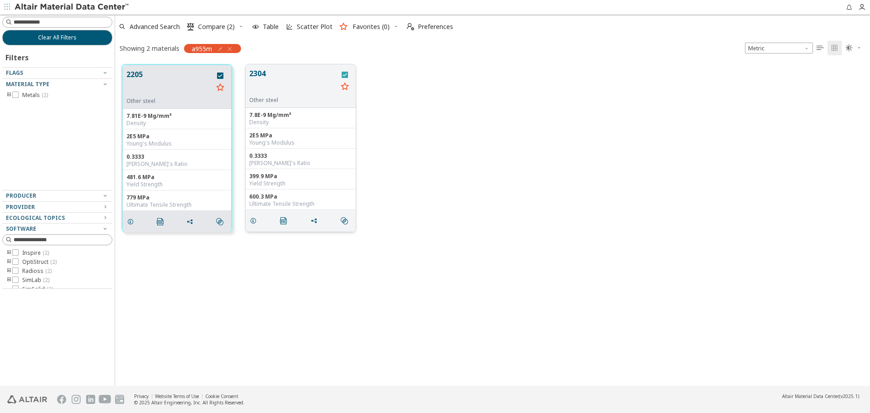
click at [342, 76] on icon "grid" at bounding box center [345, 75] width 6 height 6
click at [222, 75] on icon "grid" at bounding box center [220, 75] width 6 height 6
click at [416, 137] on div "2205 Other steel 7.81E-9 Mg/mm³ Density 2E5 MPa Young's Modulus 0.3333 Poisson'…" at bounding box center [492, 148] width 755 height 181
click at [420, 165] on div "2205 Other steel 7.81E-9 Mg/mm³ Density 2E5 MPa Young's Modulus 0.3333 Poisson'…" at bounding box center [492, 148] width 755 height 181
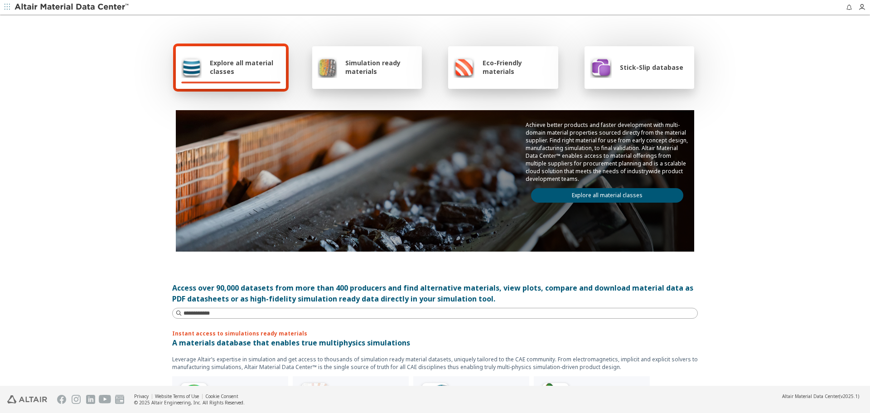
click at [585, 194] on link "Explore all material classes" at bounding box center [607, 195] width 152 height 14
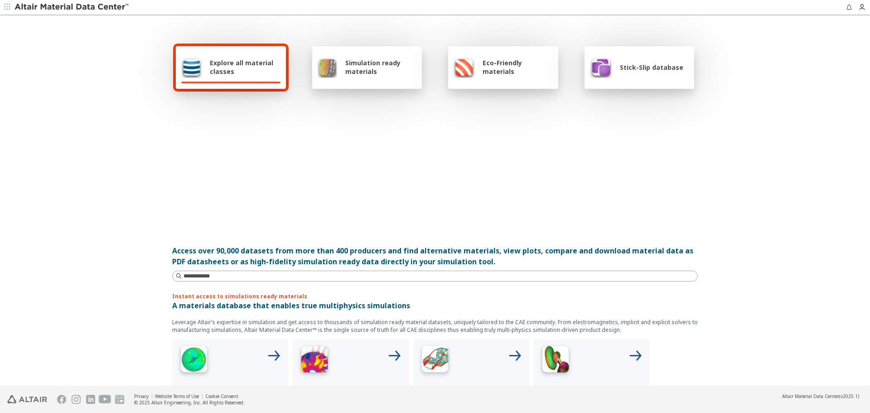
click at [585, 194] on div at bounding box center [435, 162] width 518 height 104
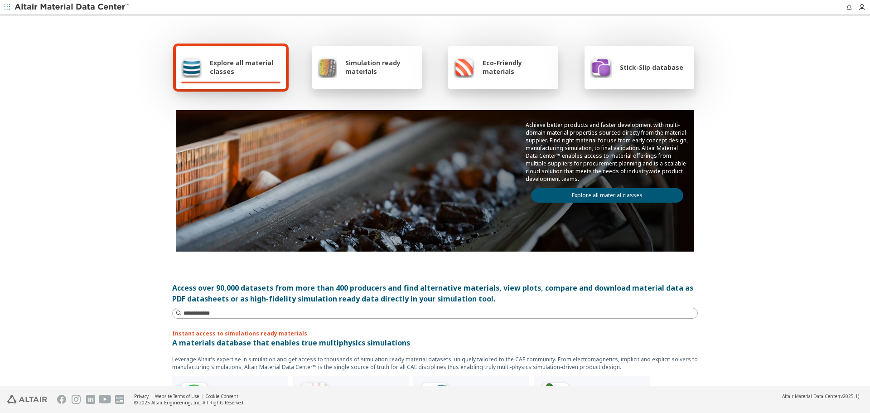
click at [585, 194] on link "Explore all material classes" at bounding box center [607, 195] width 152 height 14
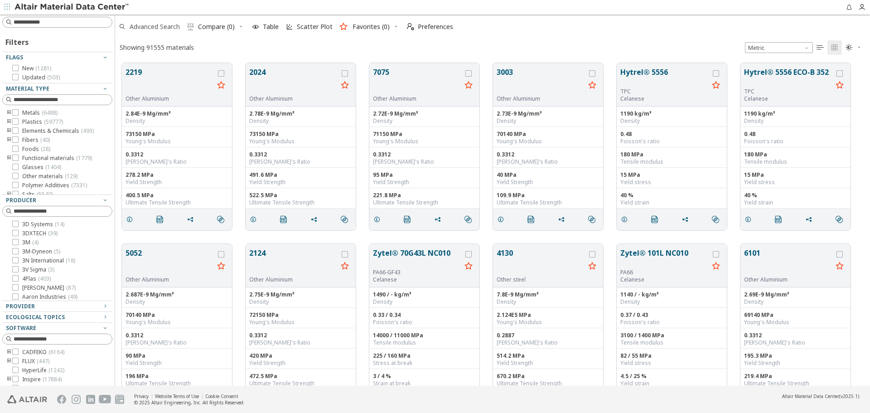
scroll to position [7, 7]
click at [145, 28] on span "Advanced Search" at bounding box center [155, 27] width 50 height 6
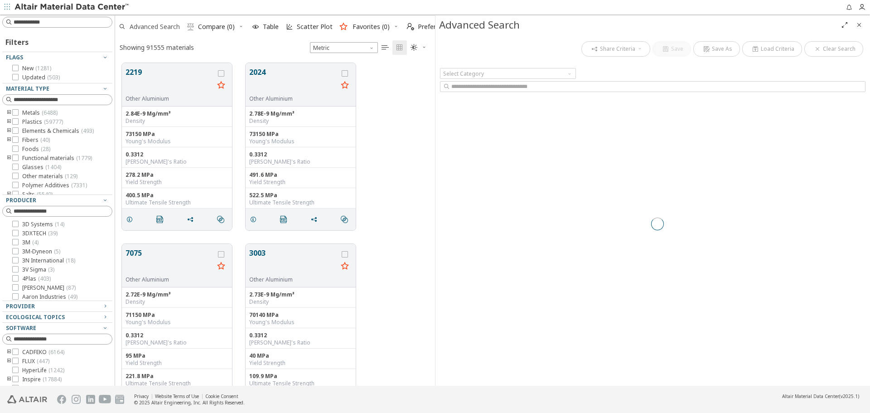
scroll to position [323, 313]
click at [82, 24] on input at bounding box center [58, 22] width 108 height 10
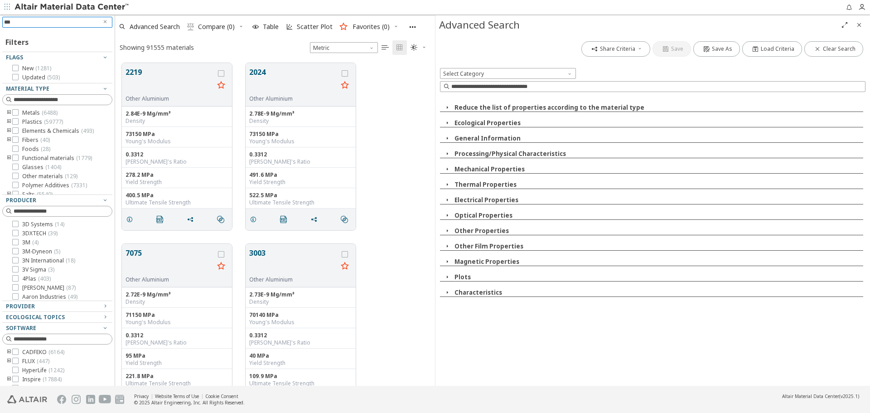
type input "****"
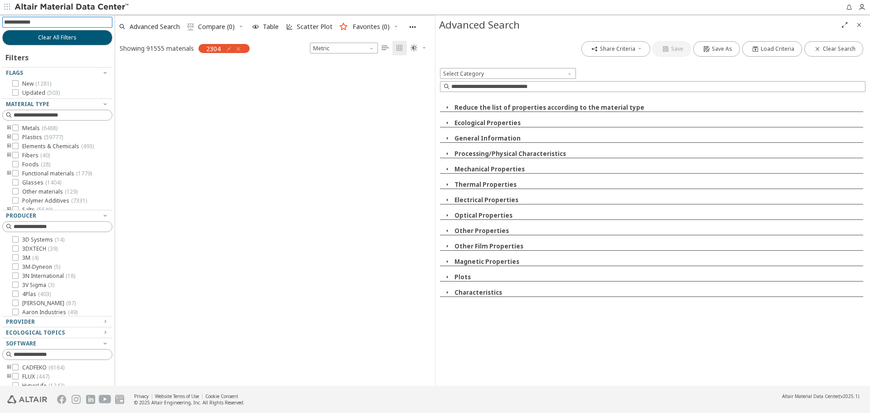
scroll to position [321, 313]
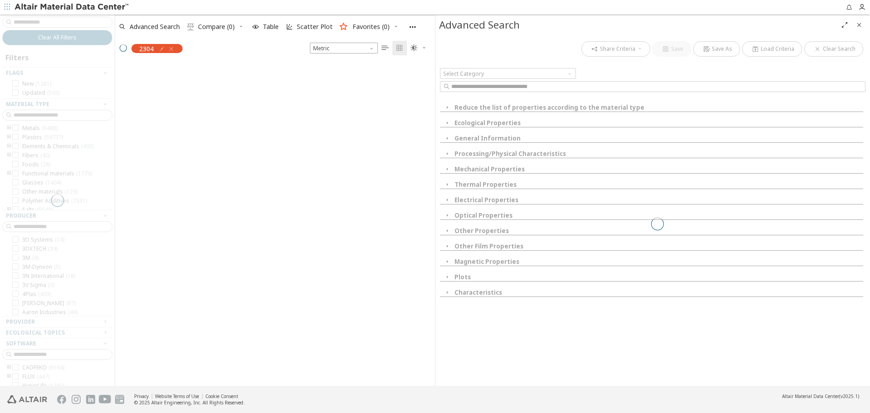
click at [860, 25] on icon "Close" at bounding box center [858, 24] width 7 height 7
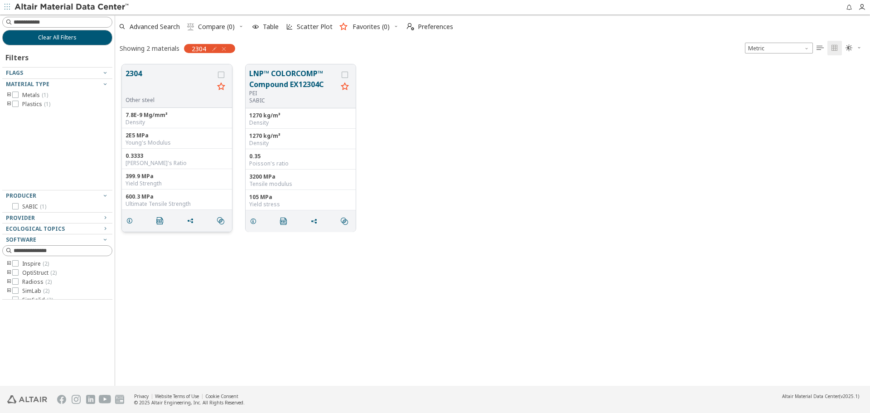
click at [156, 81] on button "2304" at bounding box center [169, 82] width 88 height 29
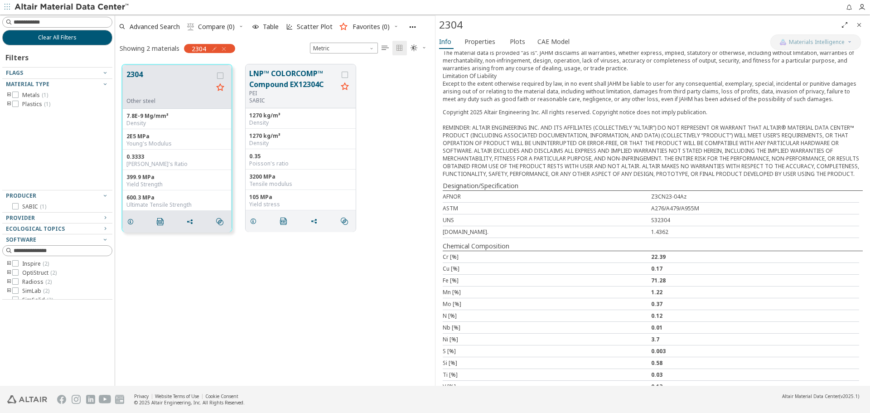
scroll to position [173, 0]
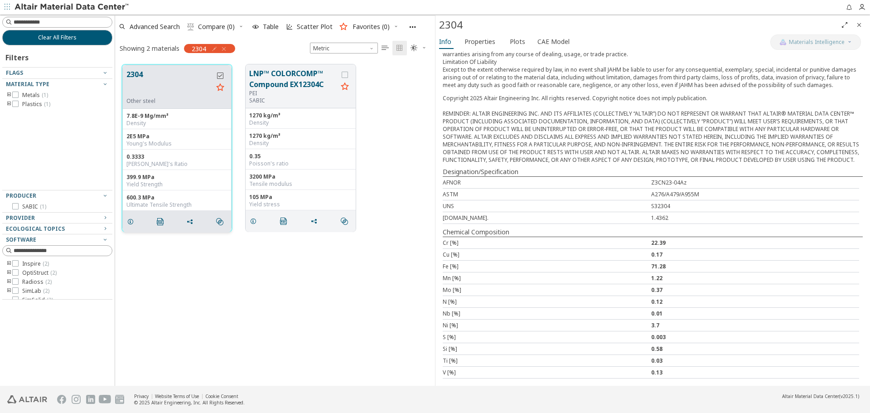
click at [222, 77] on icon "grid" at bounding box center [220, 75] width 6 height 6
drag, startPoint x: 648, startPoint y: 220, endPoint x: 665, endPoint y: 216, distance: 16.7
click at [665, 216] on div "1.4362" at bounding box center [755, 218] width 208 height 8
copy div "1.4362"
click at [509, 199] on div "ASTM A276/A479/A955M" at bounding box center [651, 194] width 416 height 12
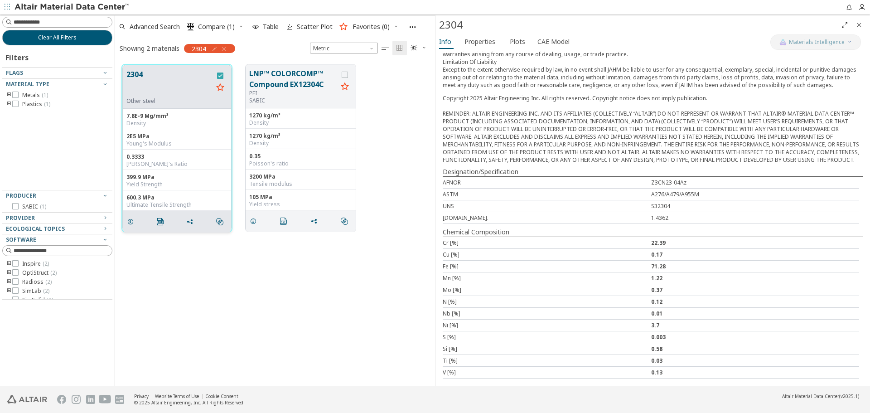
click at [220, 76] on icon "grid" at bounding box center [220, 75] width 6 height 6
click at [473, 42] on span "Properties" at bounding box center [479, 41] width 31 height 14
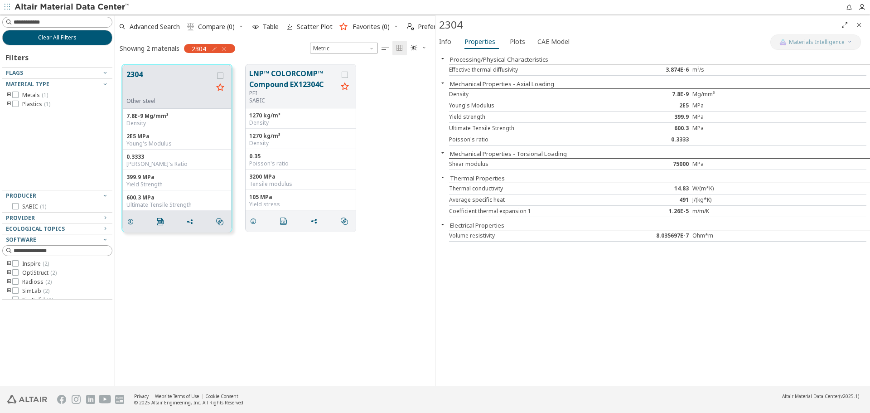
scroll to position [321, 313]
